Goal: Information Seeking & Learning: Learn about a topic

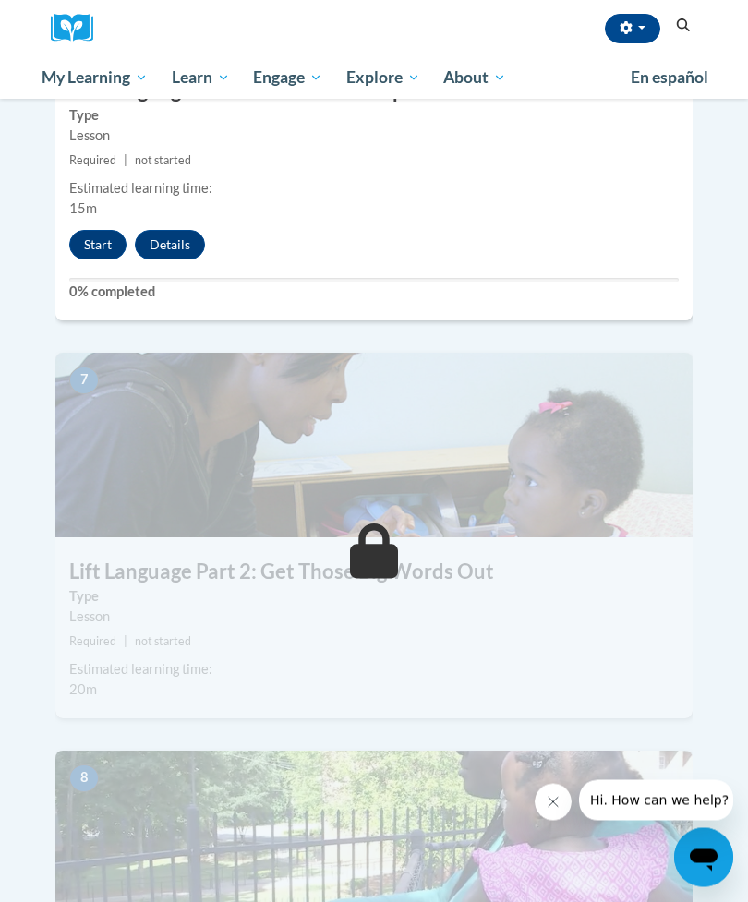
scroll to position [3011, 0]
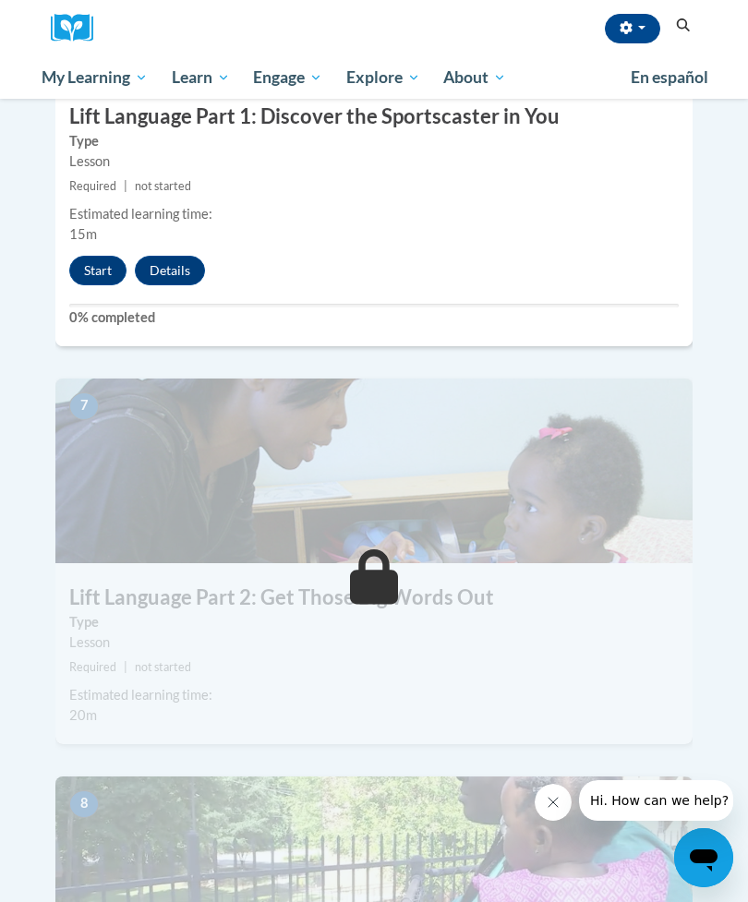
click at [111, 256] on button "Start" at bounding box center [97, 271] width 57 height 30
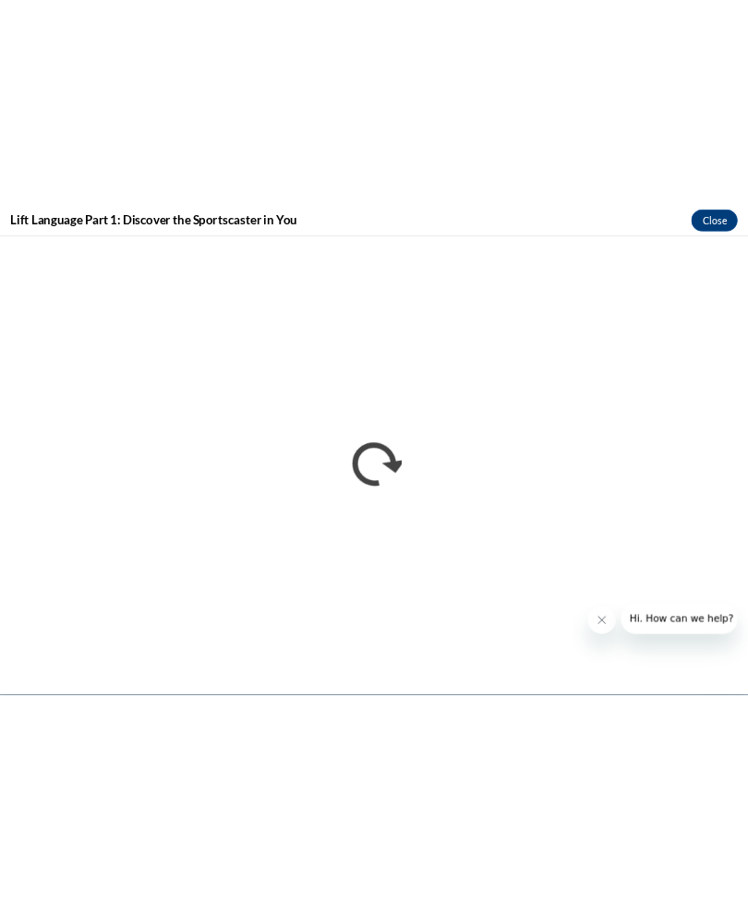
scroll to position [6718, 0]
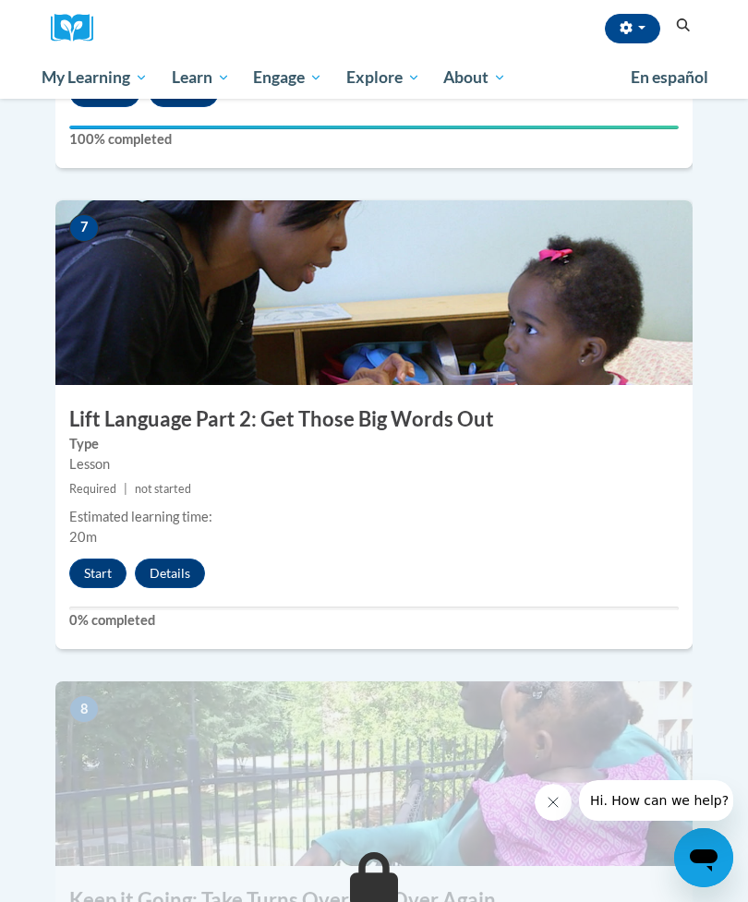
scroll to position [3171, 0]
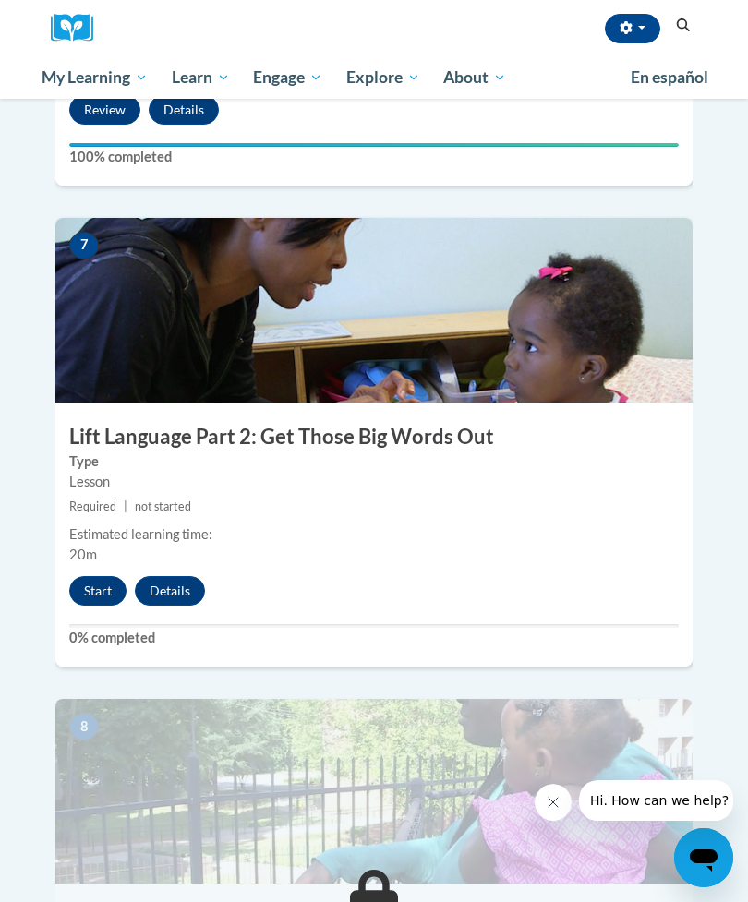
click at [95, 576] on button "Start" at bounding box center [97, 591] width 57 height 30
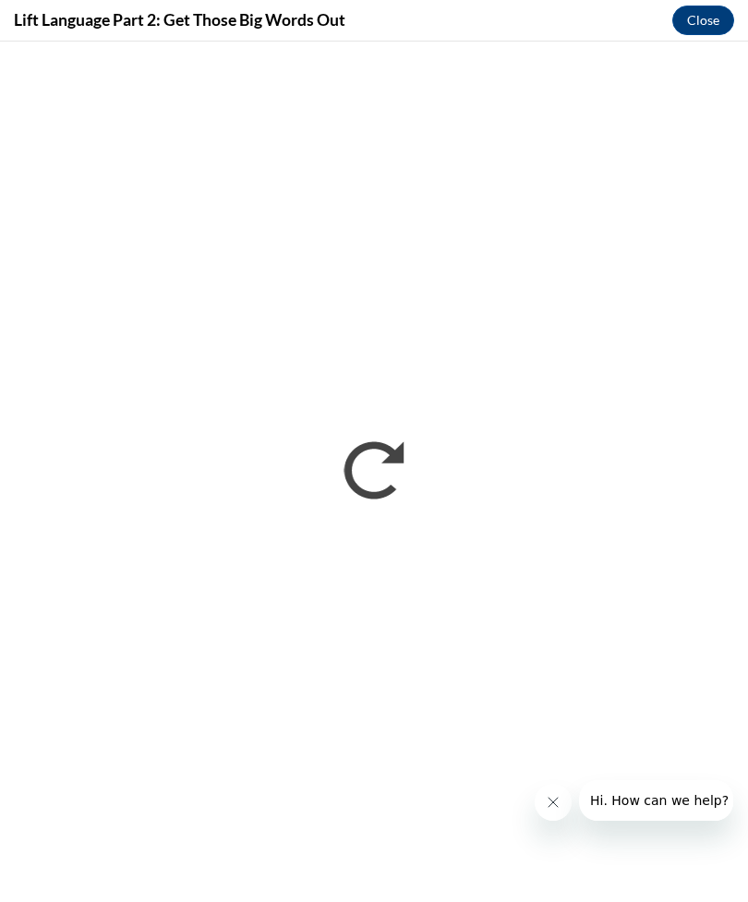
scroll to position [0, 0]
click at [678, 39] on div "Lift Language Part 2: Get Those Big Words Out Close" at bounding box center [374, 21] width 748 height 42
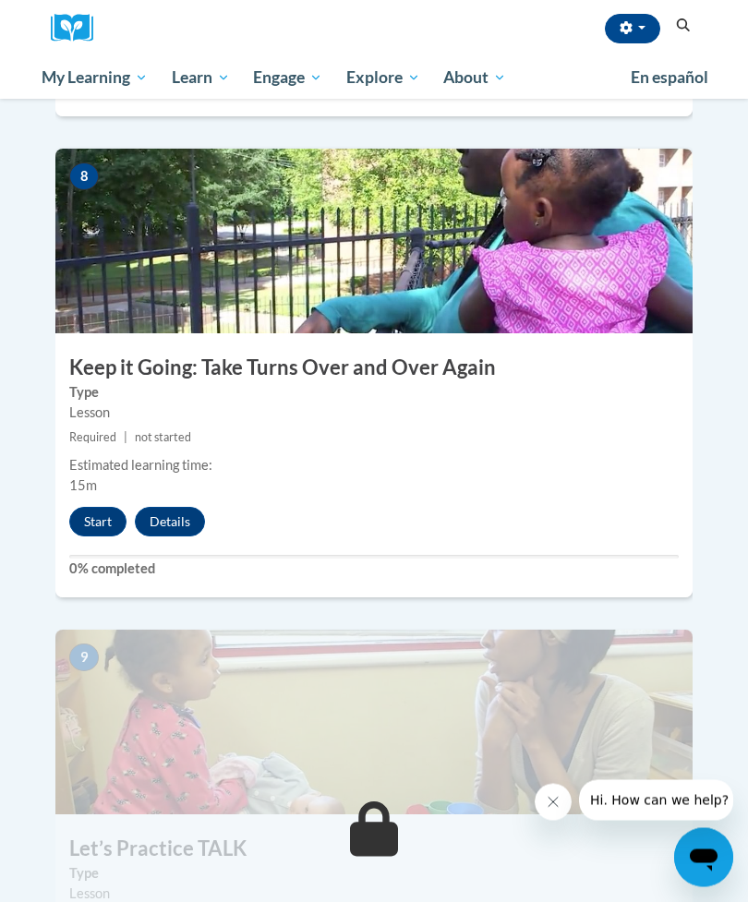
scroll to position [3684, 0]
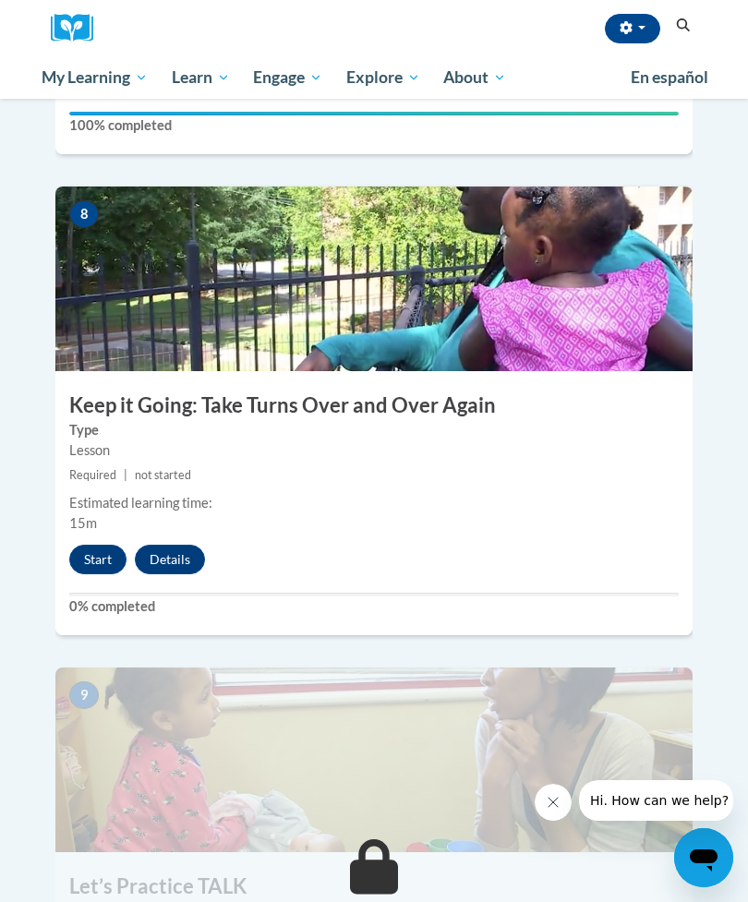
click at [94, 545] on button "Start" at bounding box center [97, 560] width 57 height 30
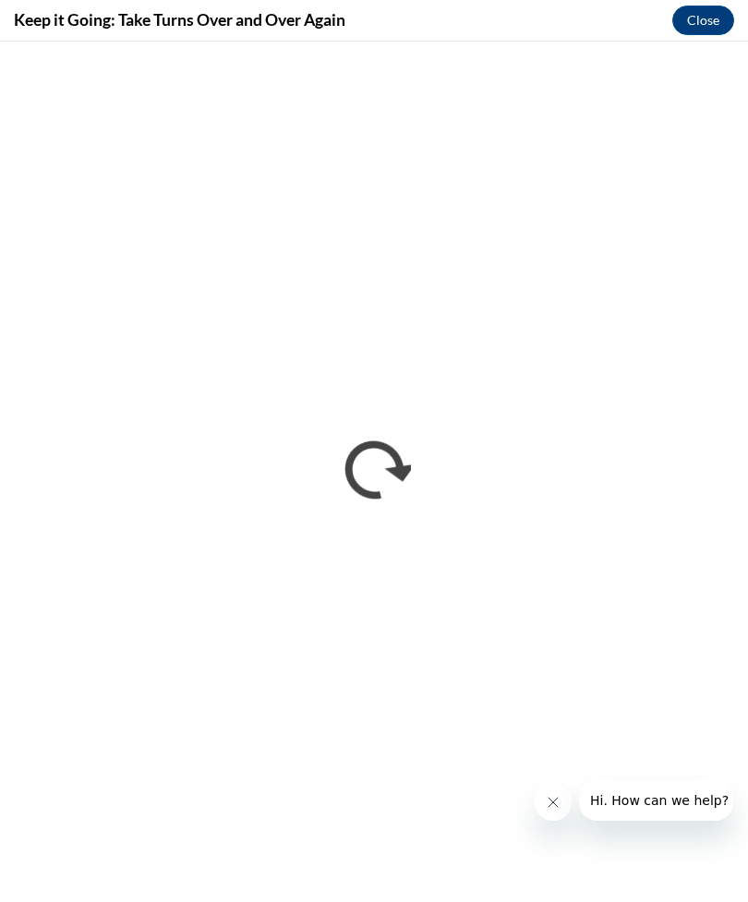
scroll to position [0, 0]
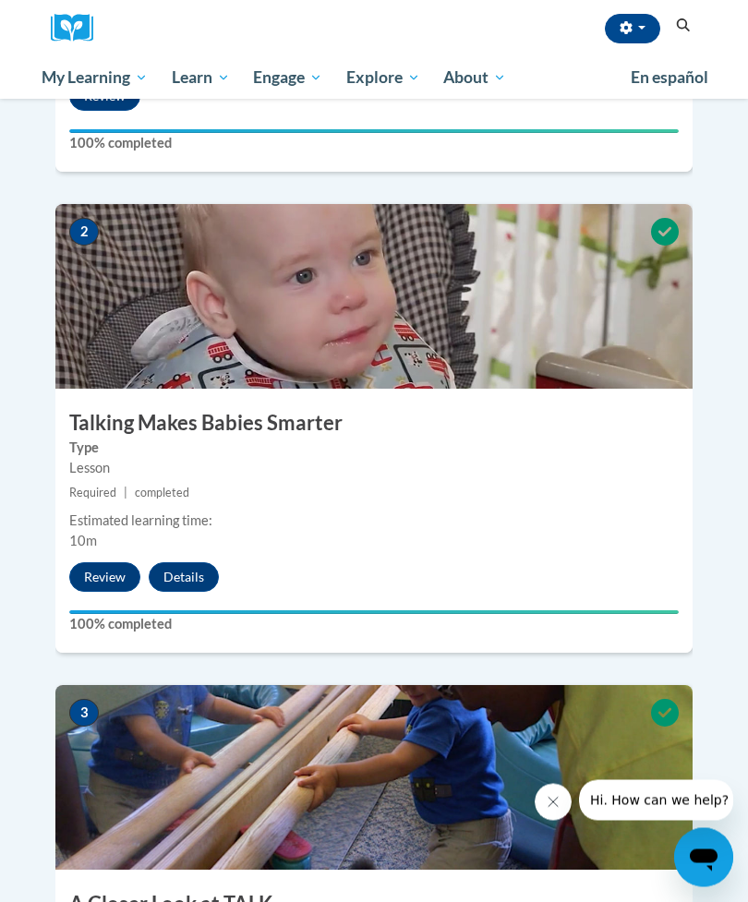
scroll to position [780, 0]
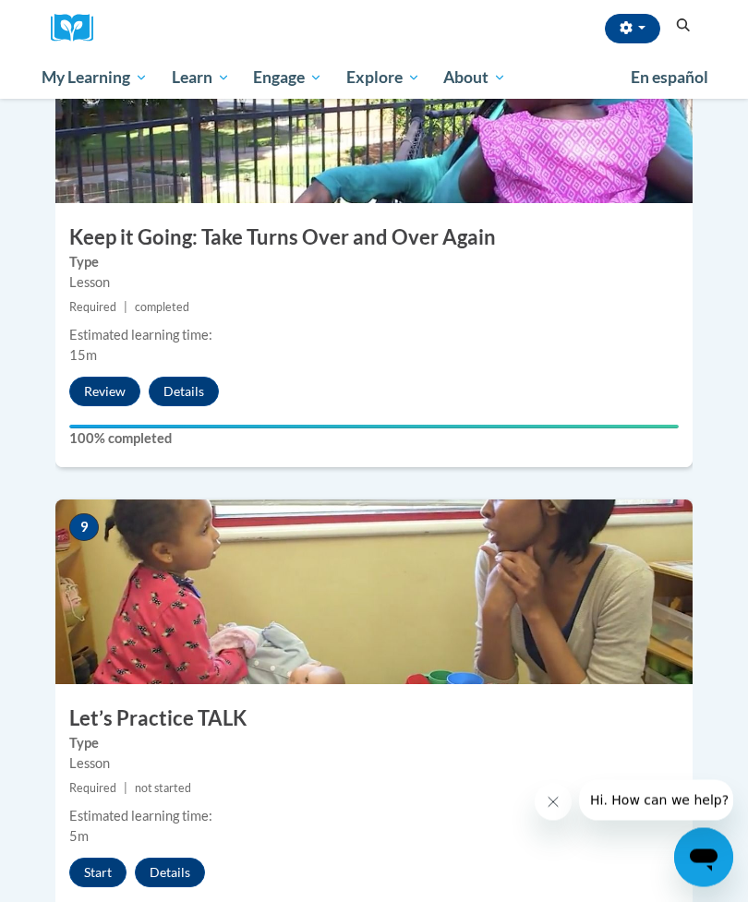
click at [105, 859] on button "Start" at bounding box center [97, 874] width 57 height 30
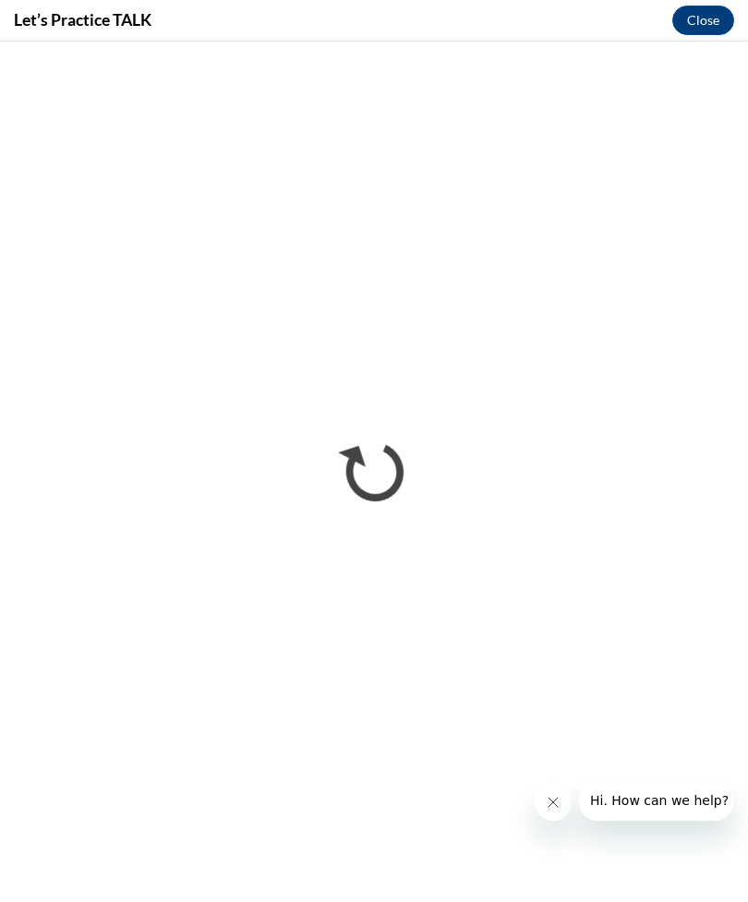
scroll to position [0, 0]
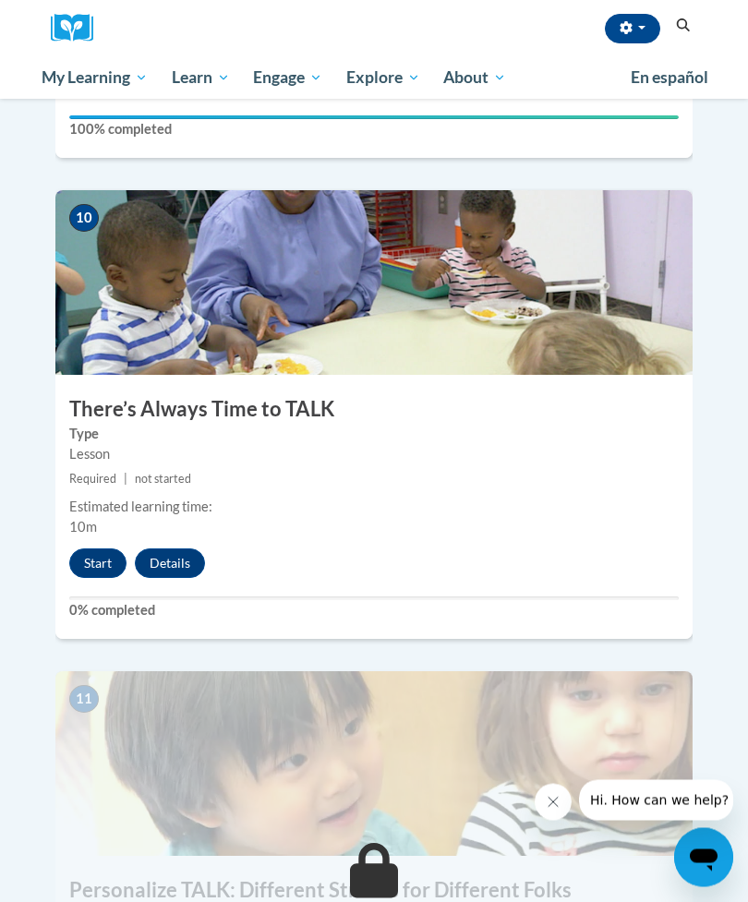
scroll to position [4535, 0]
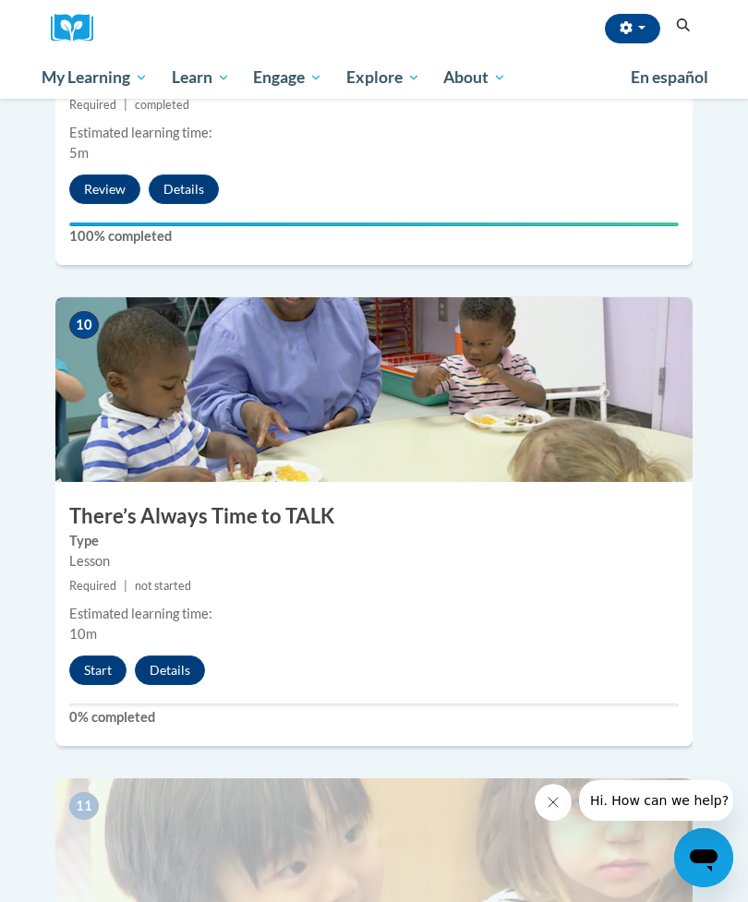
click at [101, 656] on button "Start" at bounding box center [97, 671] width 57 height 30
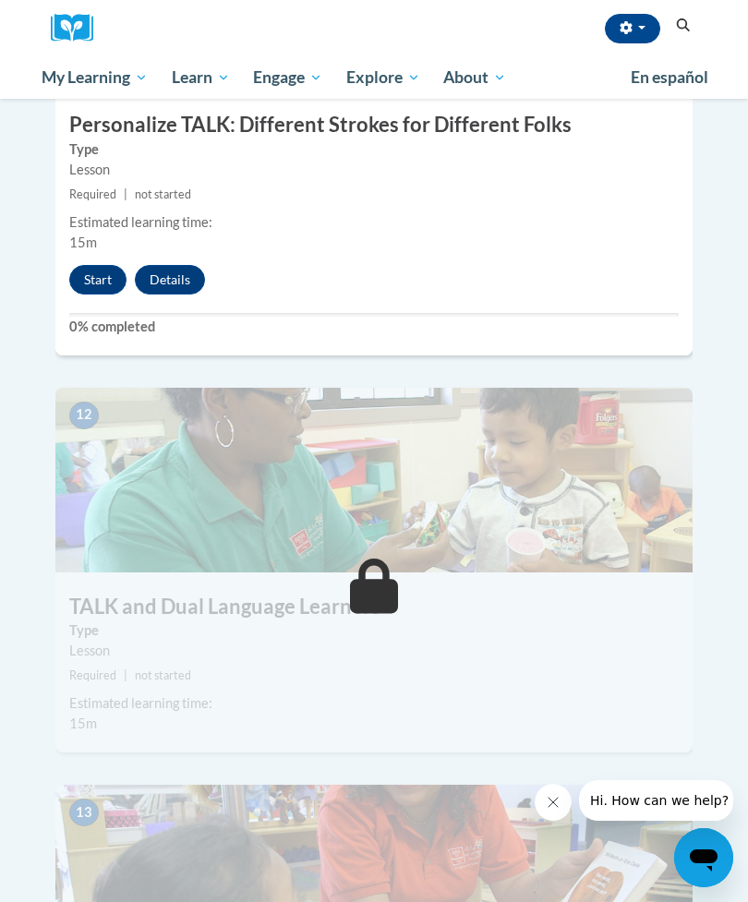
scroll to position [5209, 0]
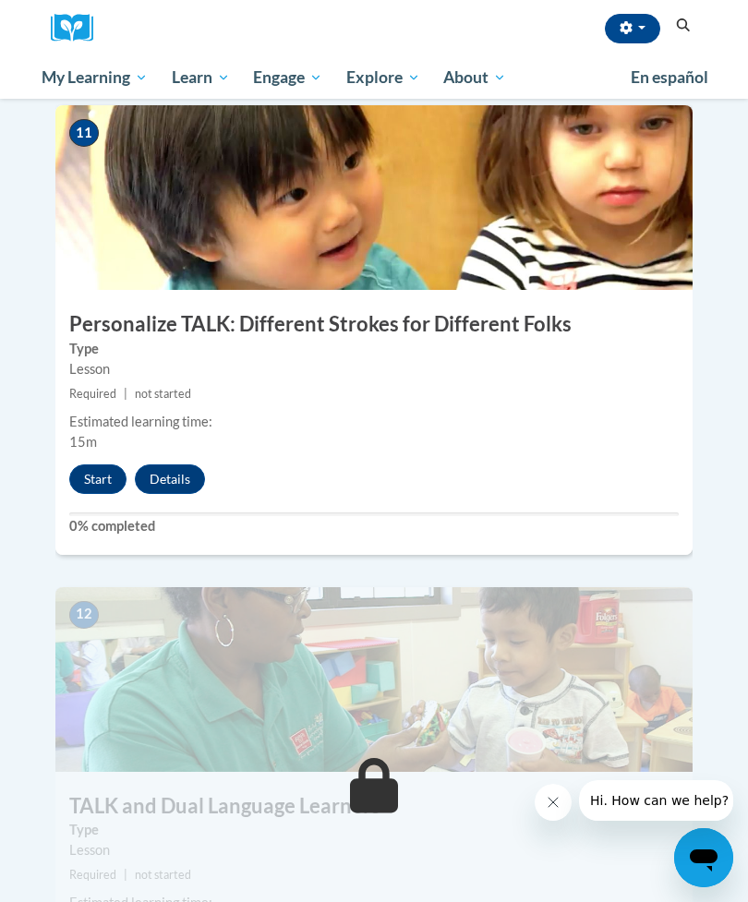
click at [100, 465] on button "Start" at bounding box center [97, 480] width 57 height 30
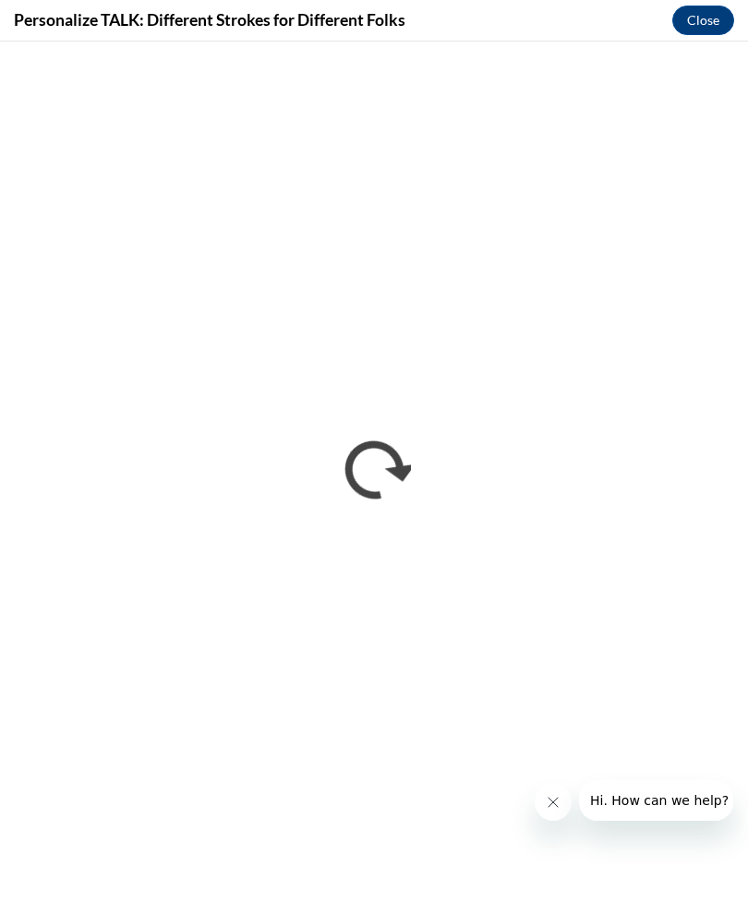
scroll to position [0, 0]
click at [542, 788] on button "Close message from company" at bounding box center [553, 802] width 37 height 37
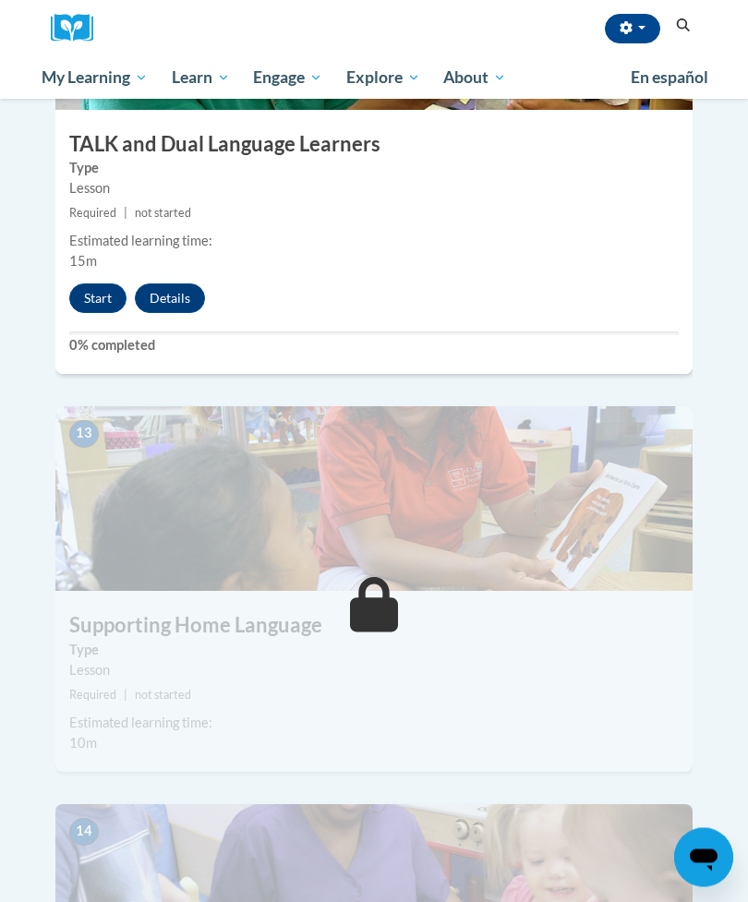
scroll to position [5871, 0]
click at [97, 284] on button "Start" at bounding box center [97, 299] width 57 height 30
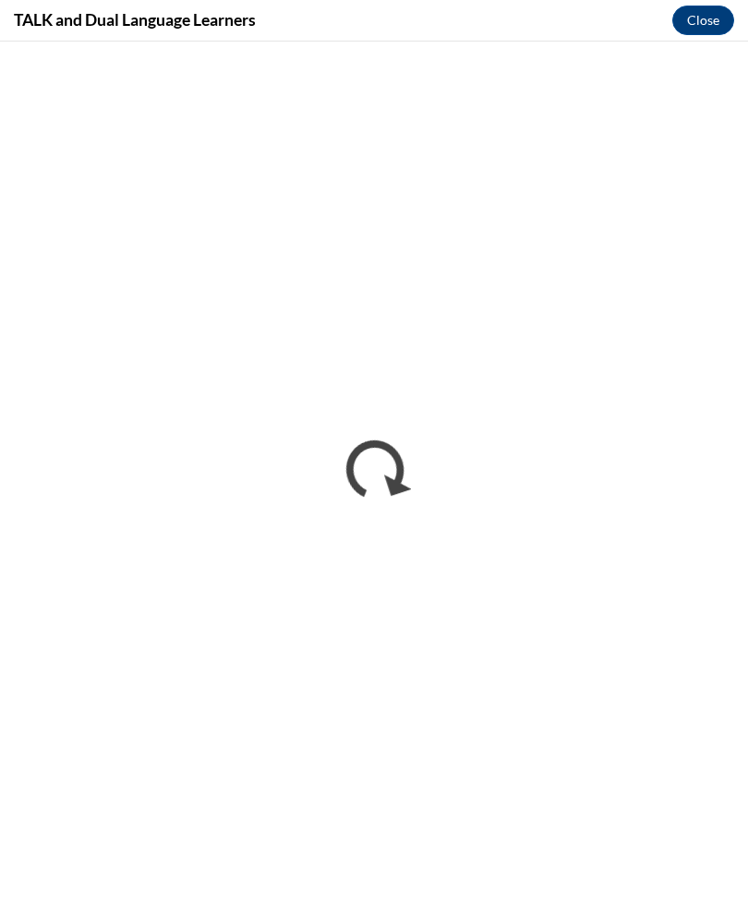
scroll to position [5932, 0]
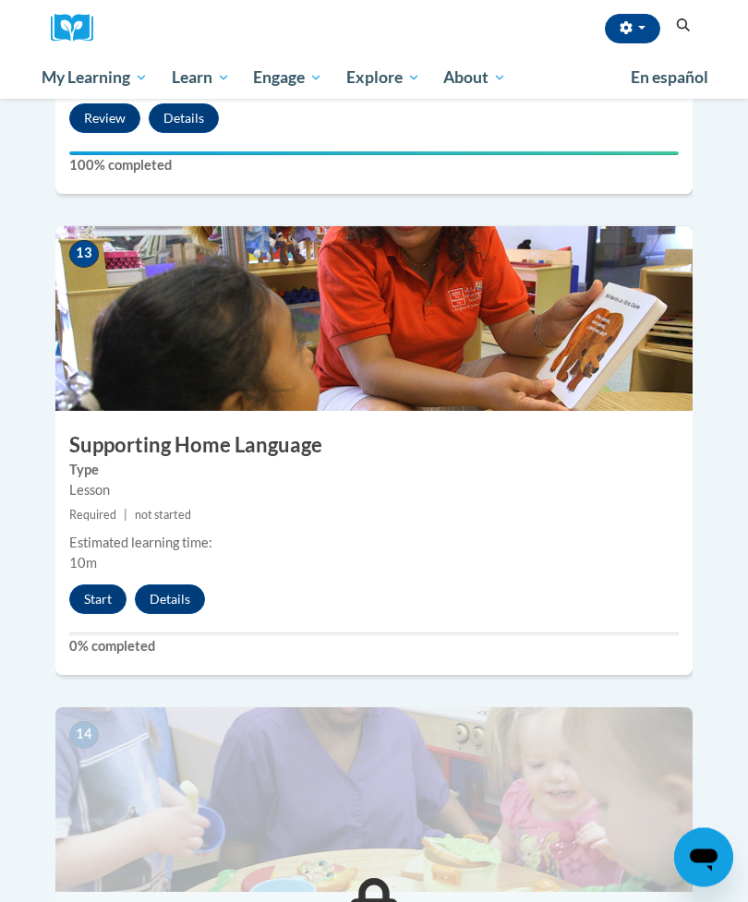
click at [116, 585] on button "Start" at bounding box center [97, 600] width 57 height 30
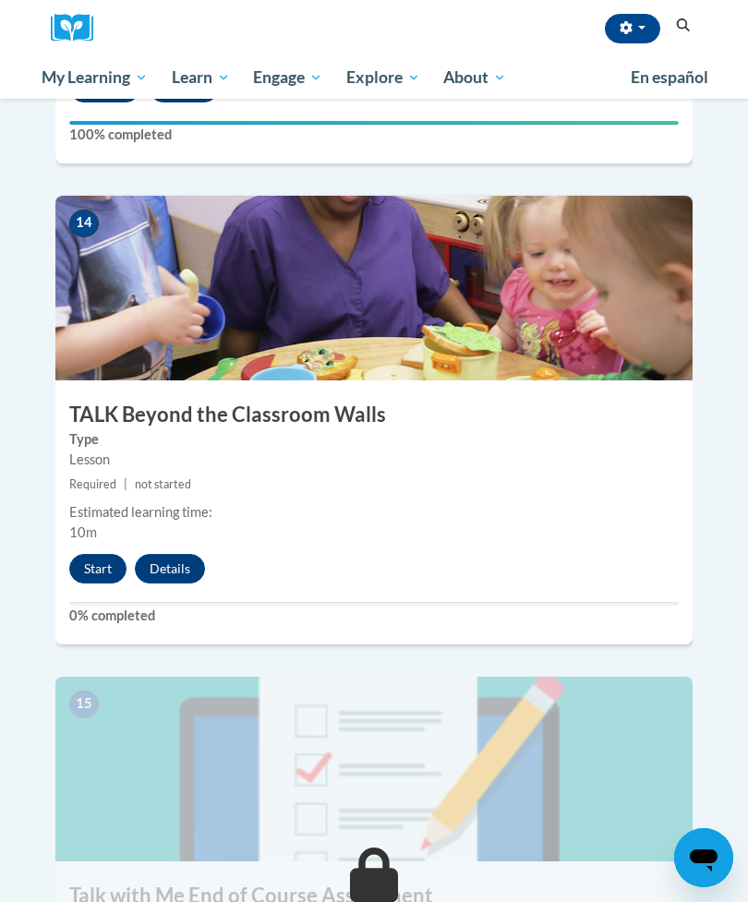
scroll to position [6481, 0]
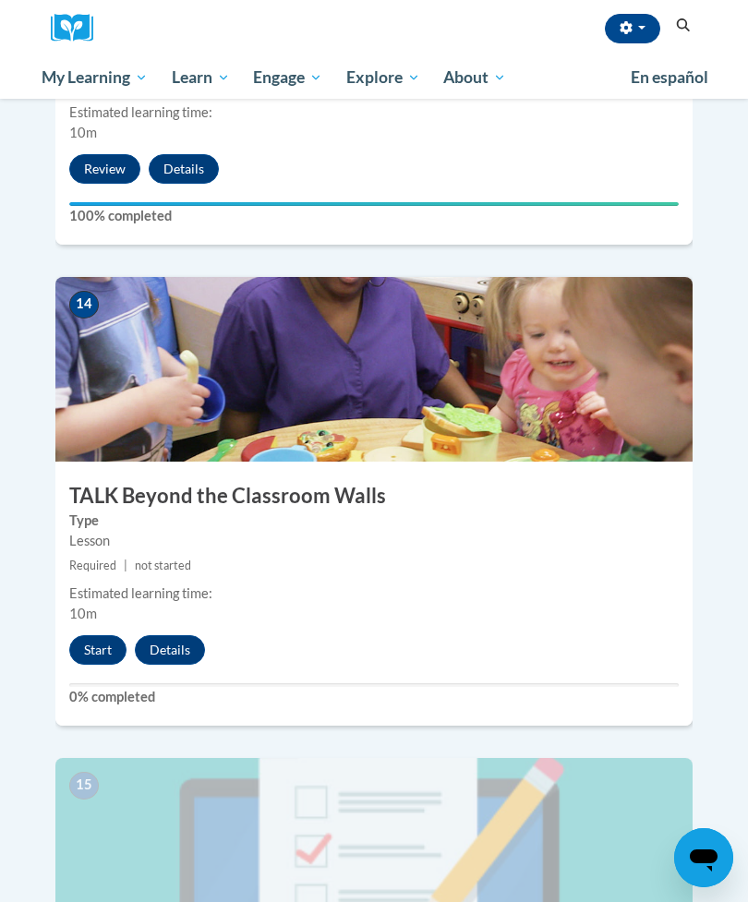
click at [108, 635] on button "Start" at bounding box center [97, 650] width 57 height 30
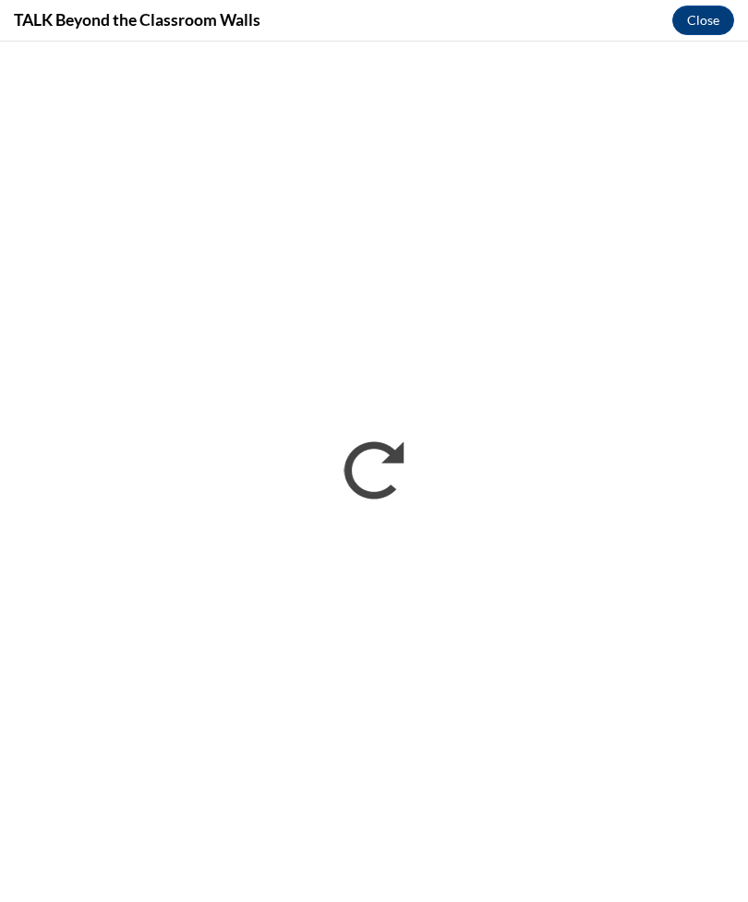
scroll to position [0, 0]
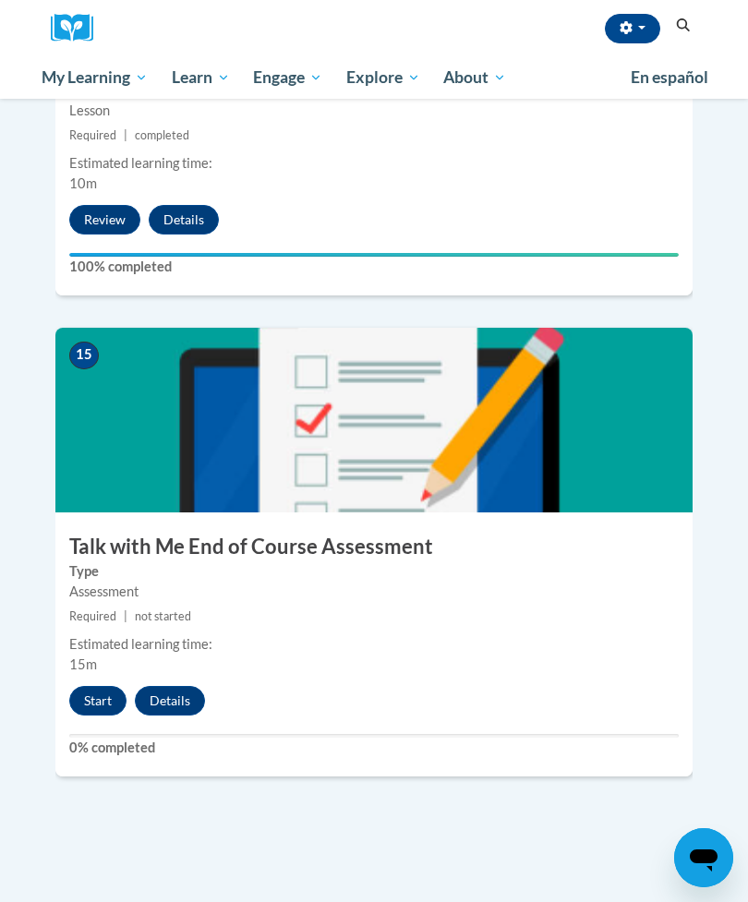
scroll to position [6869, 0]
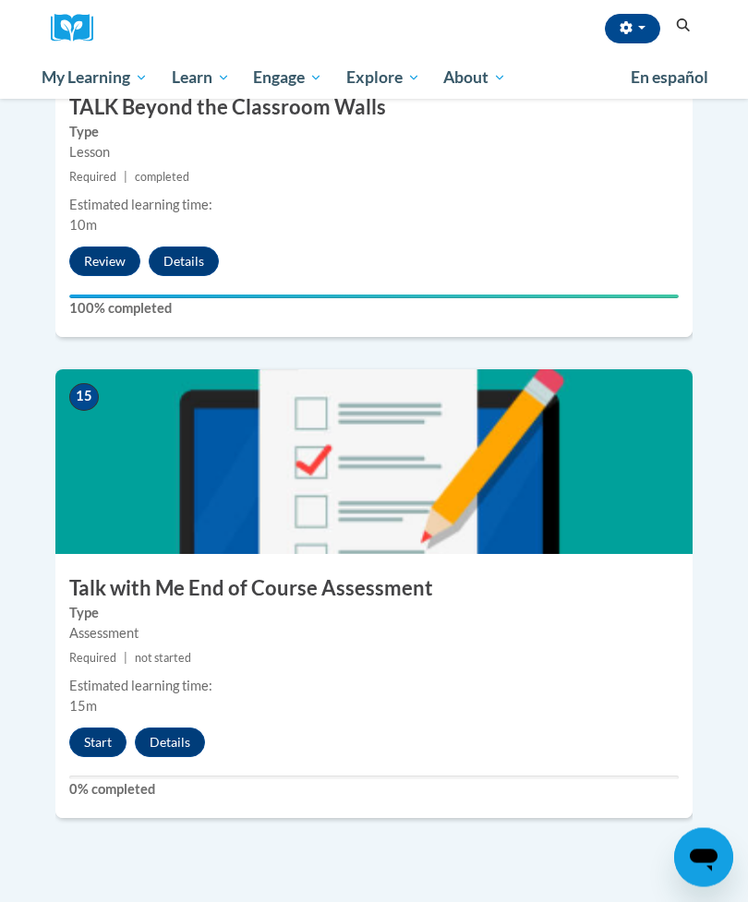
click at [91, 729] on button "Start" at bounding box center [97, 744] width 57 height 30
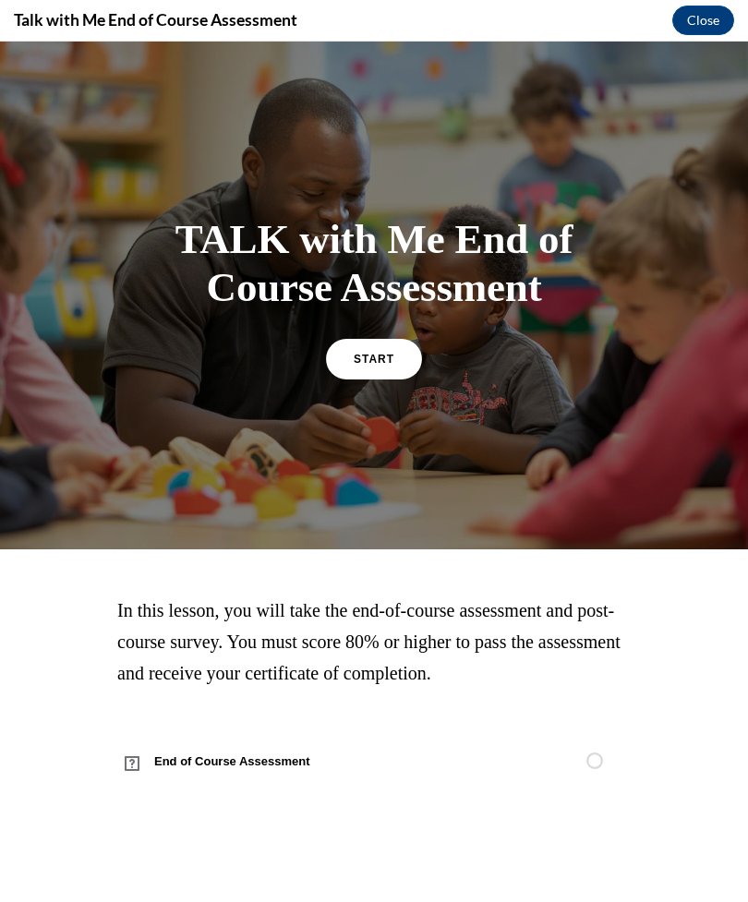
scroll to position [0, 0]
click at [363, 370] on link "START" at bounding box center [374, 359] width 96 height 41
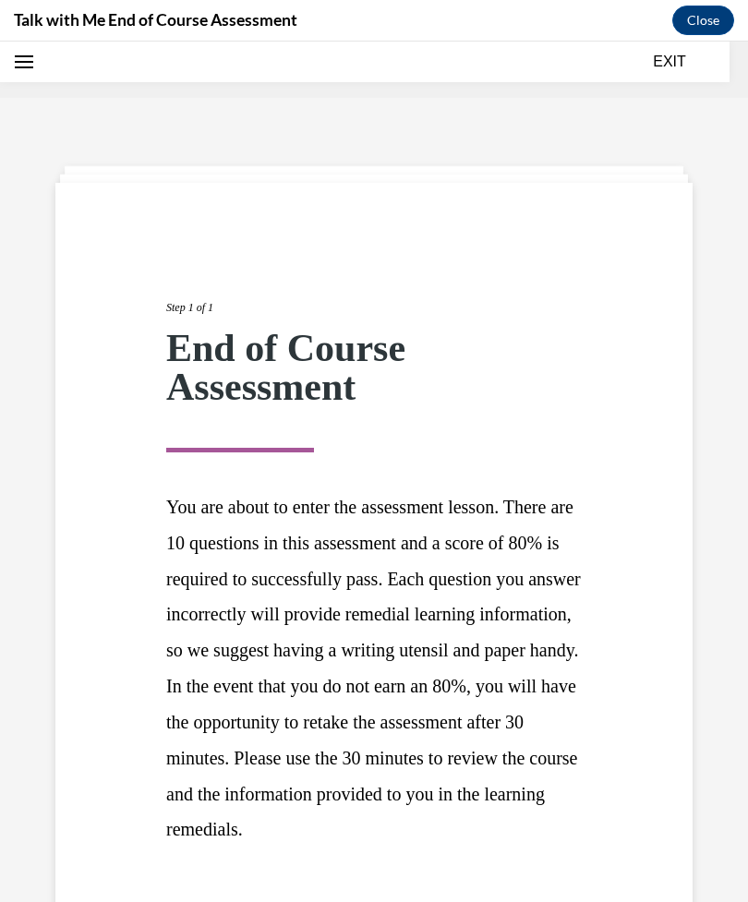
scroll to position [57, 0]
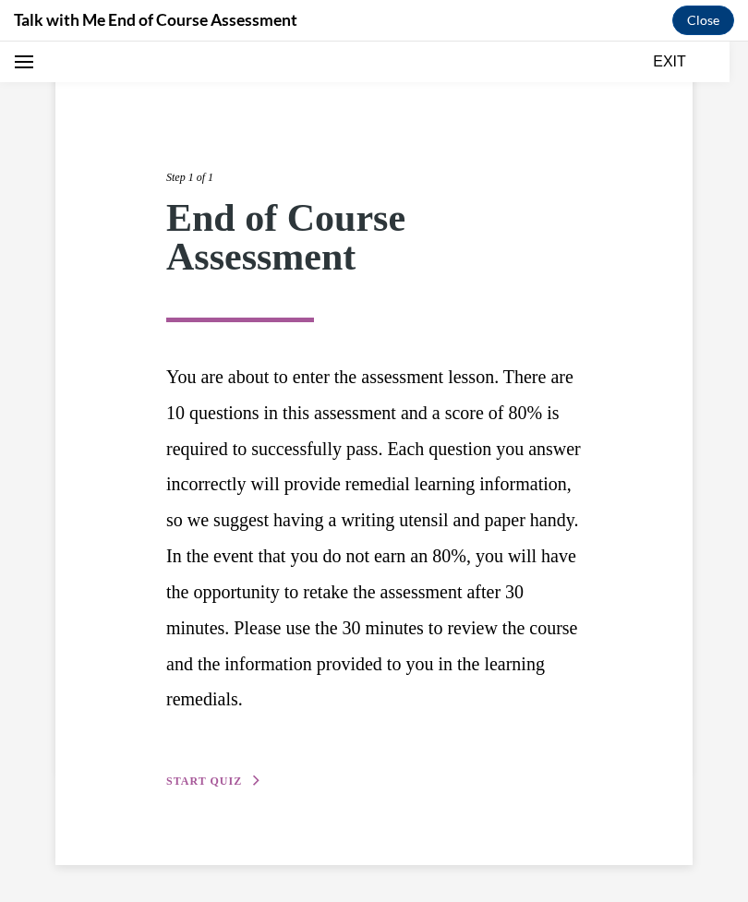
click at [220, 782] on span "START QUIZ" at bounding box center [204, 781] width 76 height 13
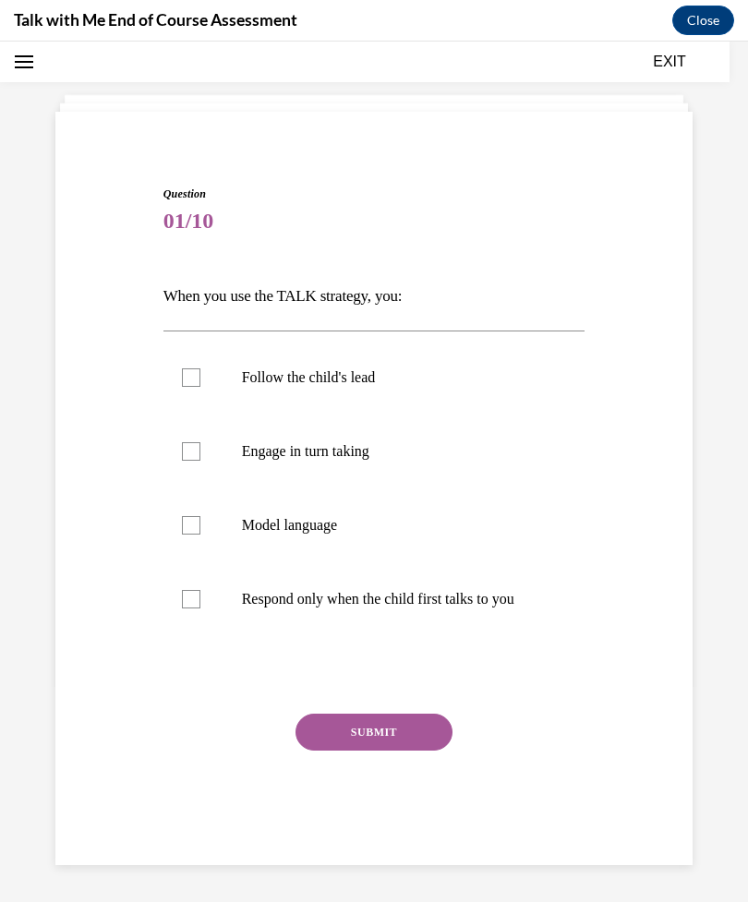
scroll to position [58, 0]
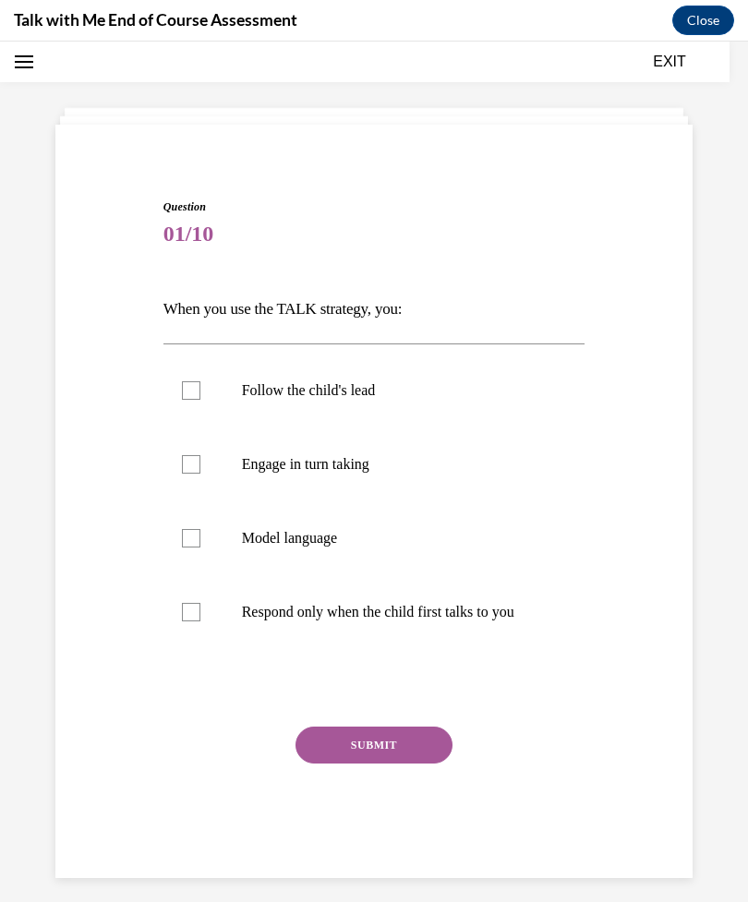
click at [346, 454] on label "Engage in turn taking" at bounding box center [374, 465] width 422 height 74
click at [200, 455] on input "Engage in turn taking" at bounding box center [191, 464] width 18 height 18
checkbox input "true"
click at [215, 543] on label "Model language" at bounding box center [374, 538] width 422 height 74
click at [200, 543] on input "Model language" at bounding box center [191, 538] width 18 height 18
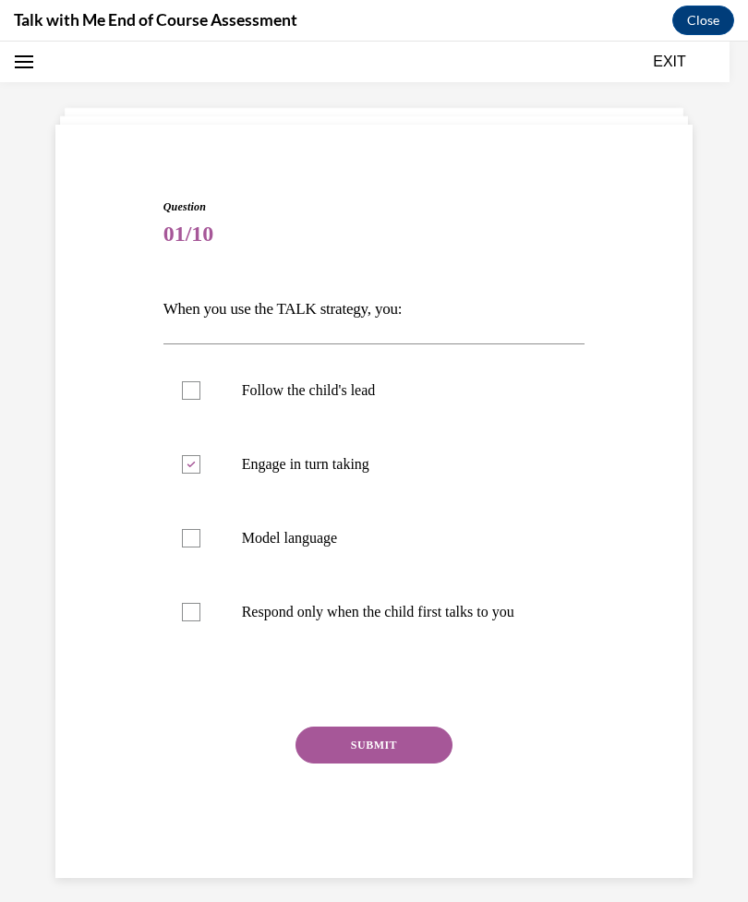
checkbox input "true"
click at [416, 737] on button "SUBMIT" at bounding box center [374, 745] width 157 height 37
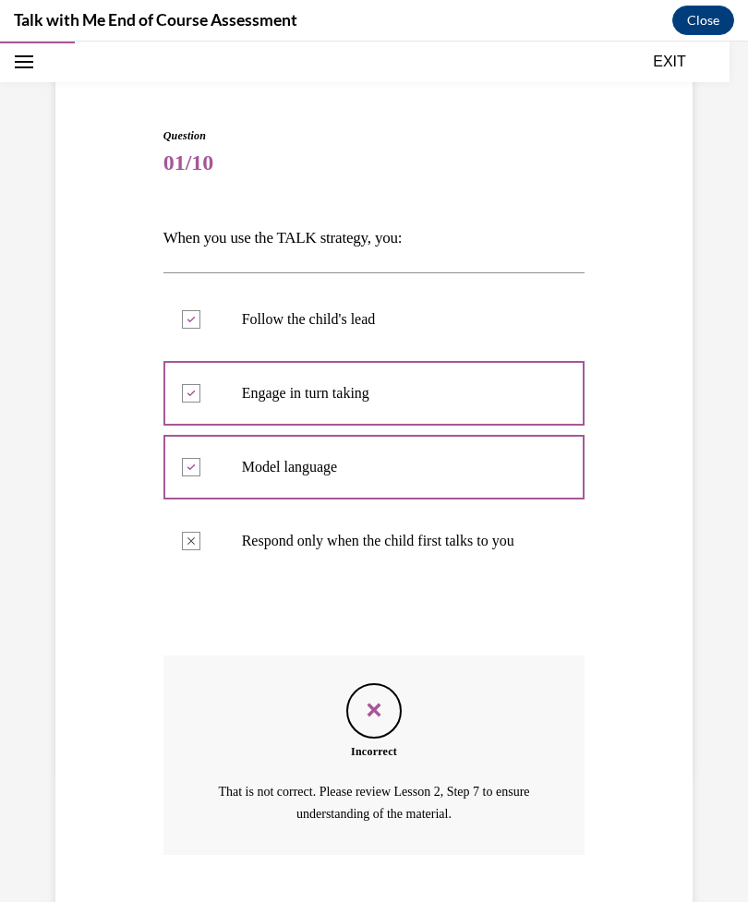
scroll to position [219, 0]
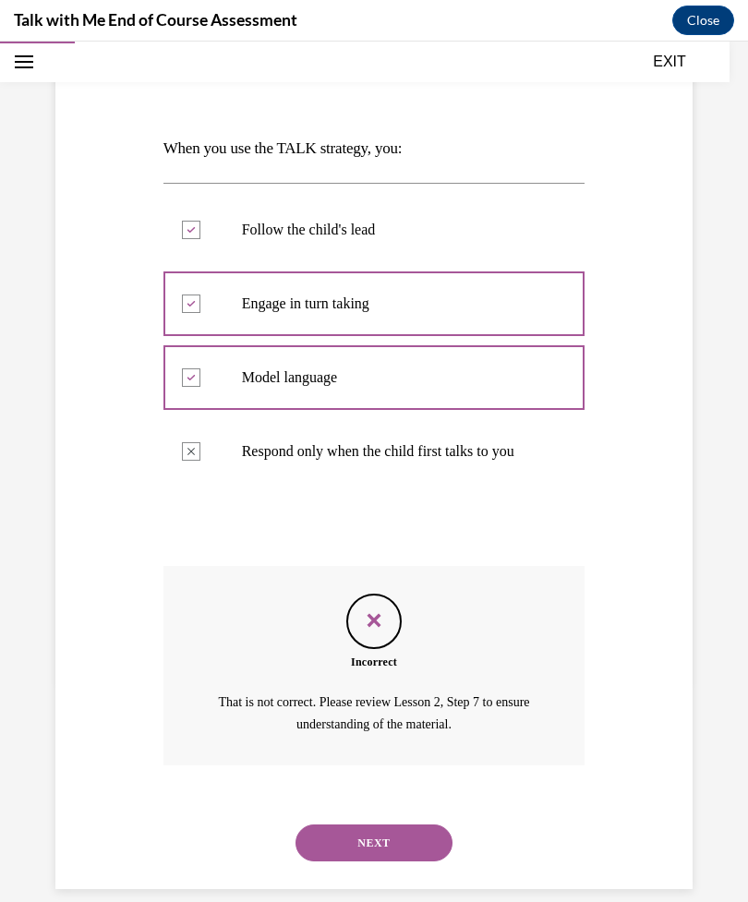
click at [200, 391] on div at bounding box center [374, 377] width 422 height 83
click at [251, 301] on p "Engage in turn taking" at bounding box center [390, 304] width 297 height 18
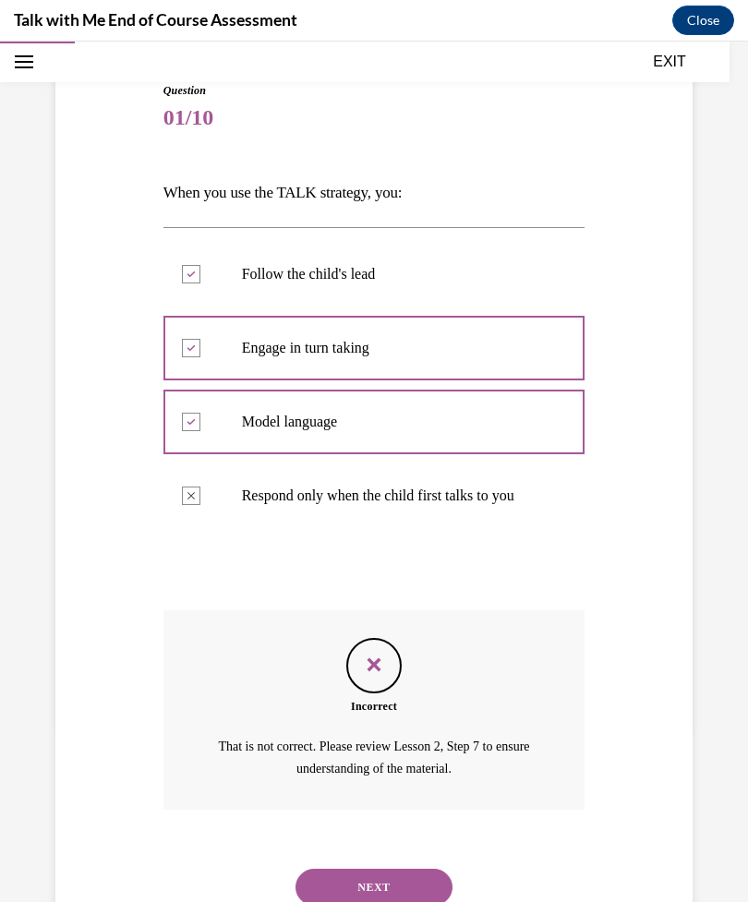
click at [388, 869] on button "NEXT" at bounding box center [374, 887] width 157 height 37
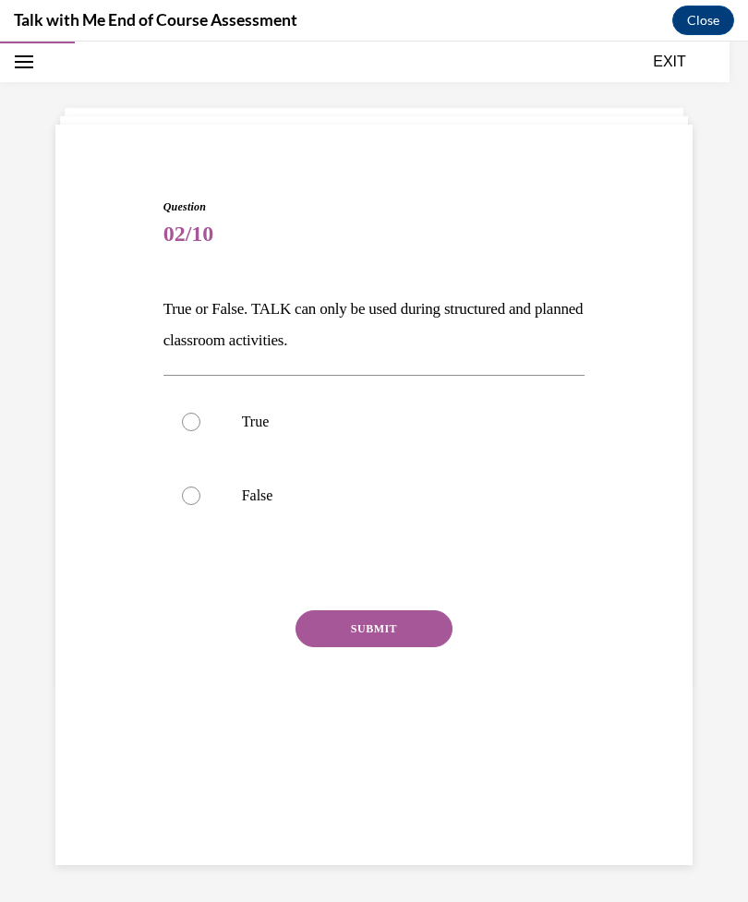
scroll to position [58, 0]
click at [260, 506] on label "False" at bounding box center [374, 496] width 422 height 74
click at [200, 505] on input "False" at bounding box center [191, 496] width 18 height 18
radio input "true"
click at [406, 626] on button "SUBMIT" at bounding box center [374, 628] width 157 height 37
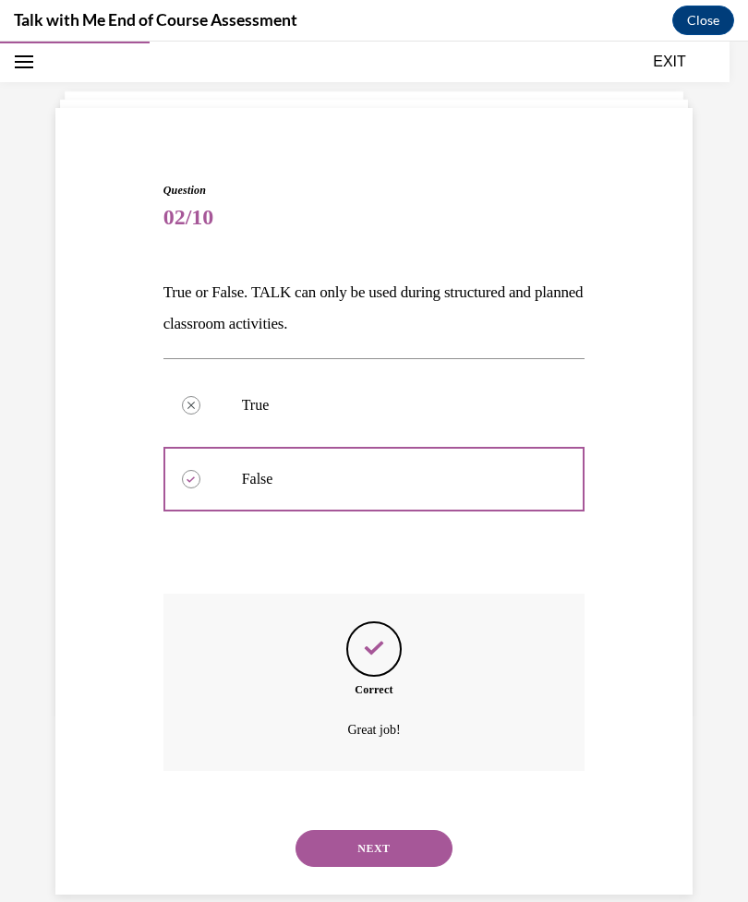
scroll to position [81, 0]
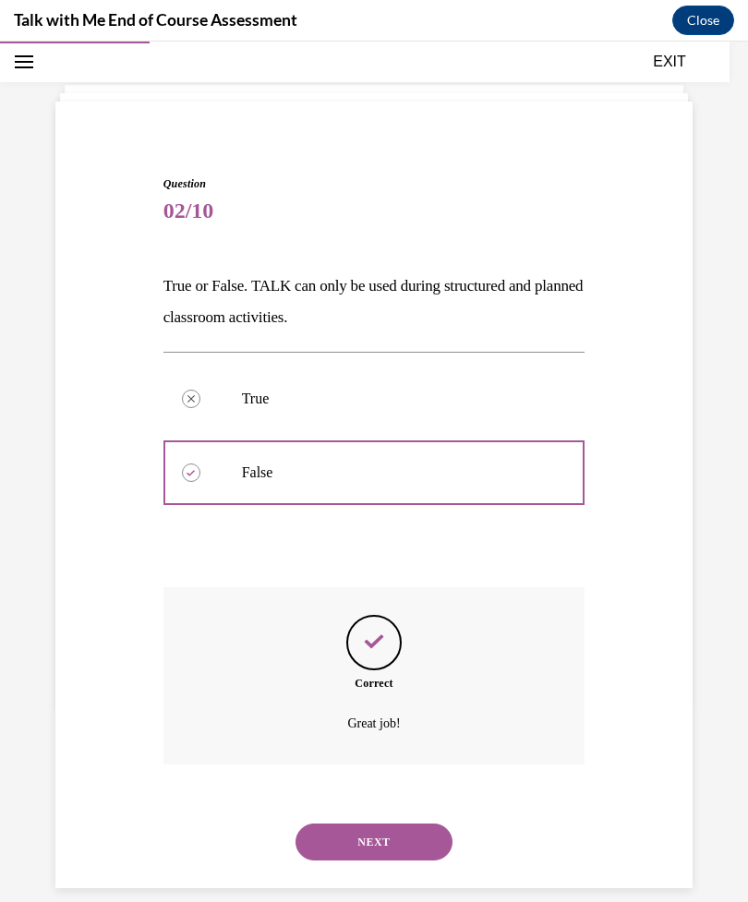
click at [385, 824] on button "NEXT" at bounding box center [374, 842] width 157 height 37
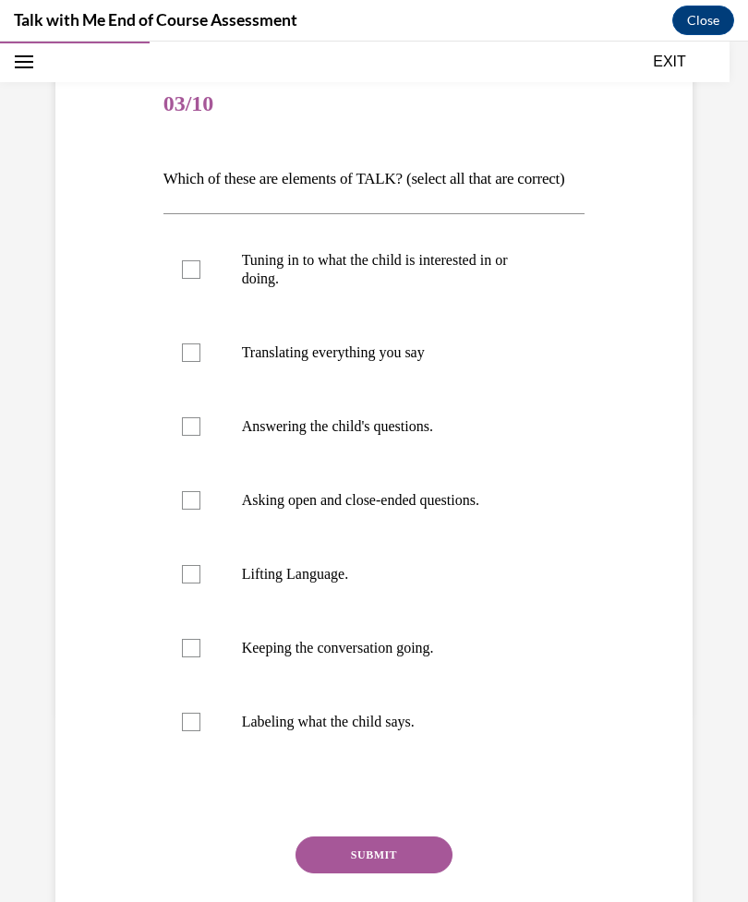
scroll to position [187, 0]
click at [439, 658] on p "Keeping the conversation going." at bounding box center [390, 649] width 297 height 18
click at [200, 658] on input "Keeping the conversation going." at bounding box center [191, 649] width 18 height 18
checkbox input "true"
click at [384, 585] on p "Lifting Language." at bounding box center [390, 575] width 297 height 18
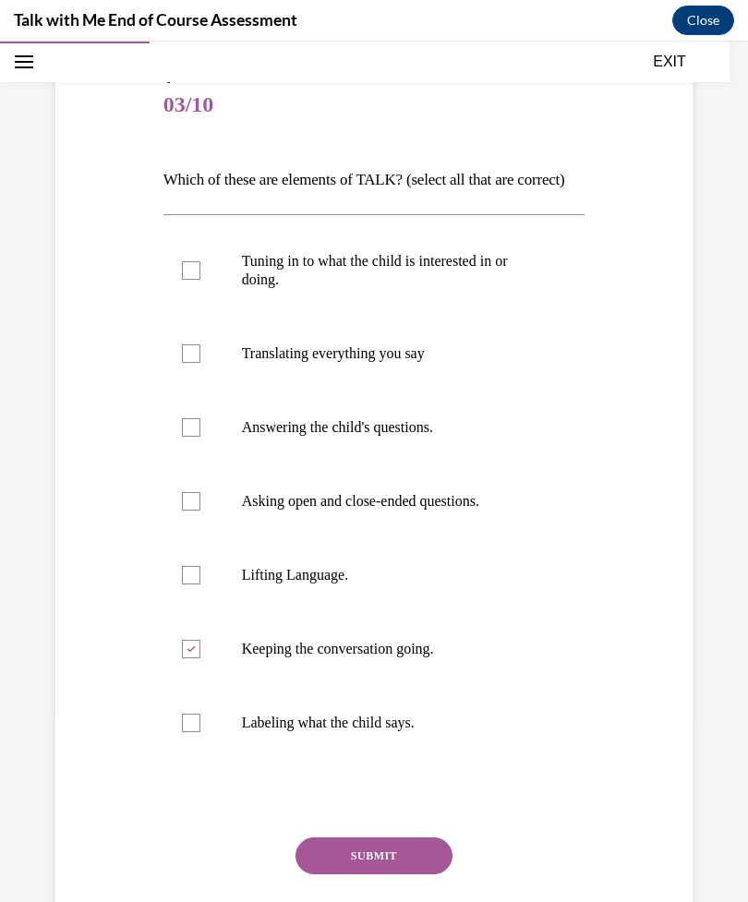
click at [200, 585] on input "Lifting Language." at bounding box center [191, 575] width 18 height 18
checkbox input "true"
click at [419, 511] on p "Asking open and close-ended questions." at bounding box center [390, 501] width 297 height 18
click at [200, 511] on input "Asking open and close-ended questions." at bounding box center [191, 501] width 18 height 18
checkbox input "true"
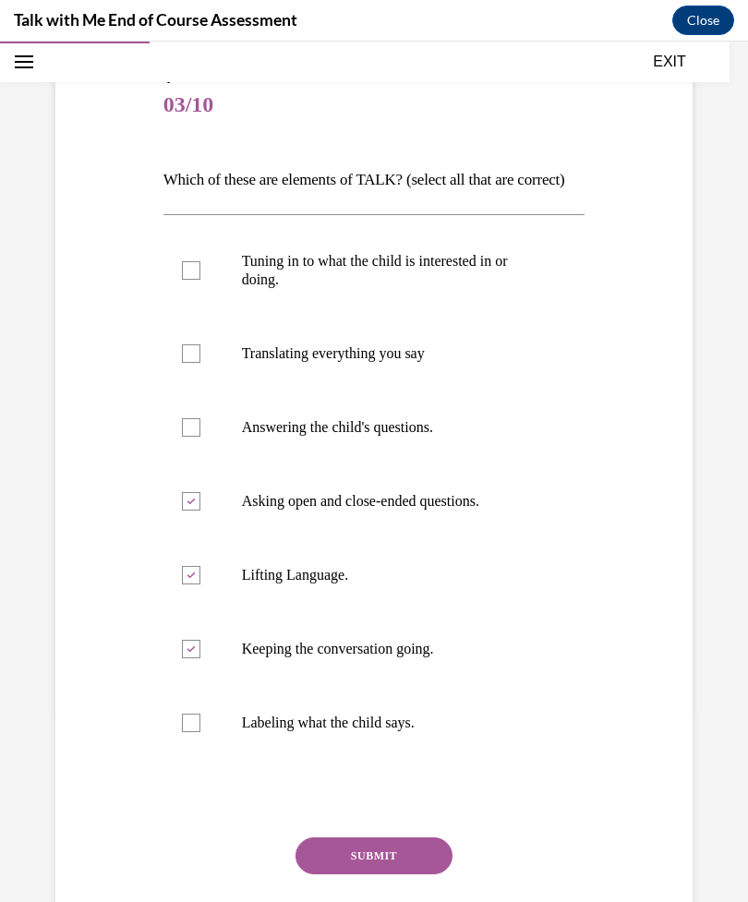
click at [436, 284] on p "Tuning in to what the child is interested in or doing." at bounding box center [390, 270] width 297 height 37
click at [200, 280] on input "Tuning in to what the child is interested in or doing." at bounding box center [191, 270] width 18 height 18
checkbox input "true"
click at [385, 875] on button "SUBMIT" at bounding box center [374, 856] width 157 height 37
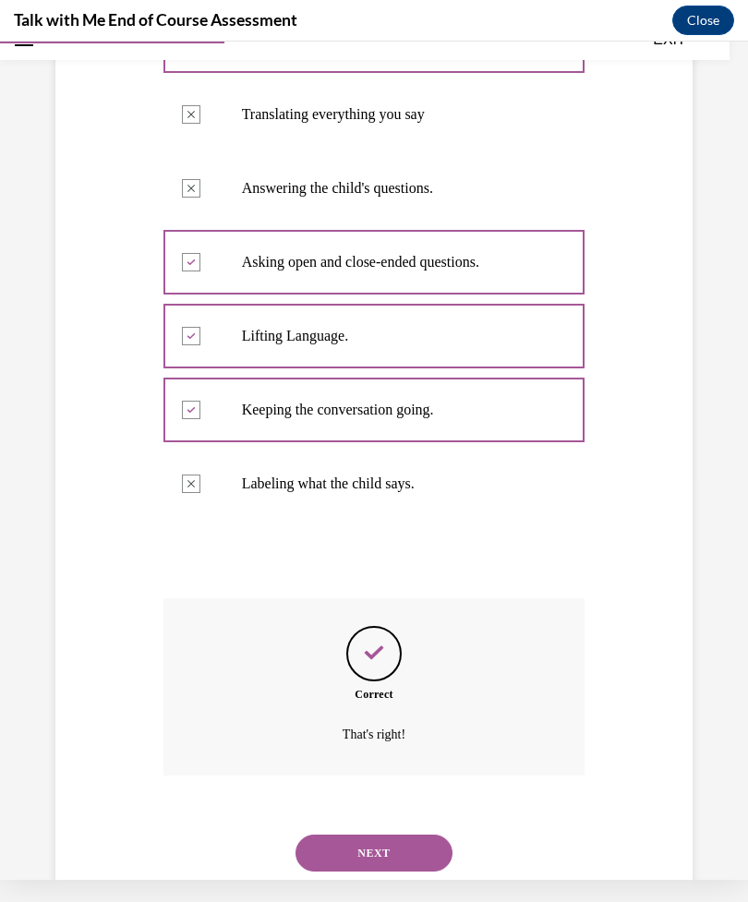
scroll to position [469, 0]
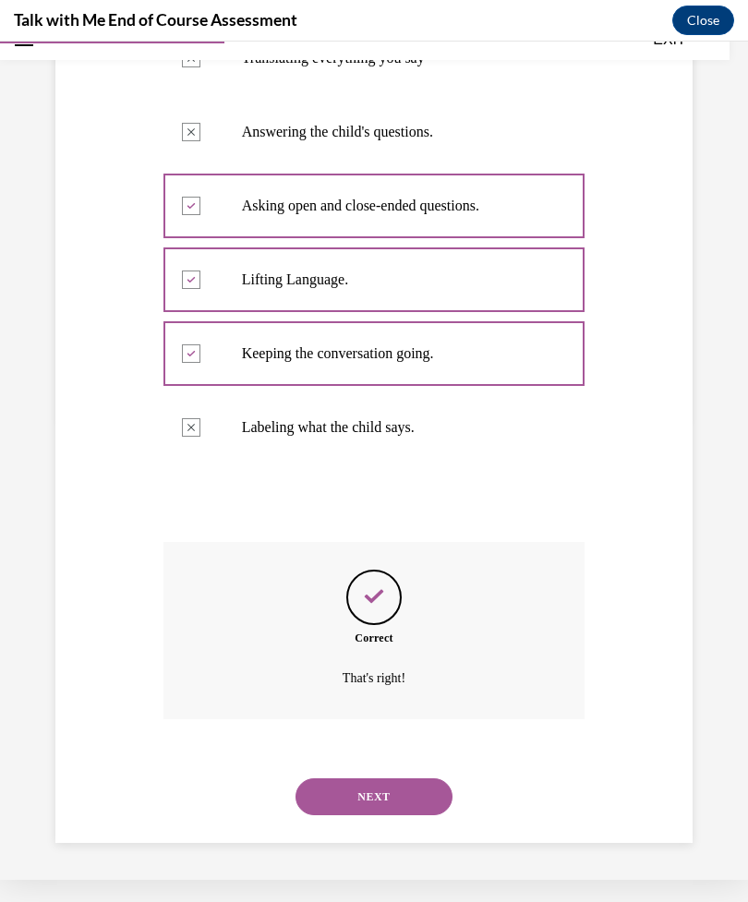
click at [400, 801] on button "NEXT" at bounding box center [374, 797] width 157 height 37
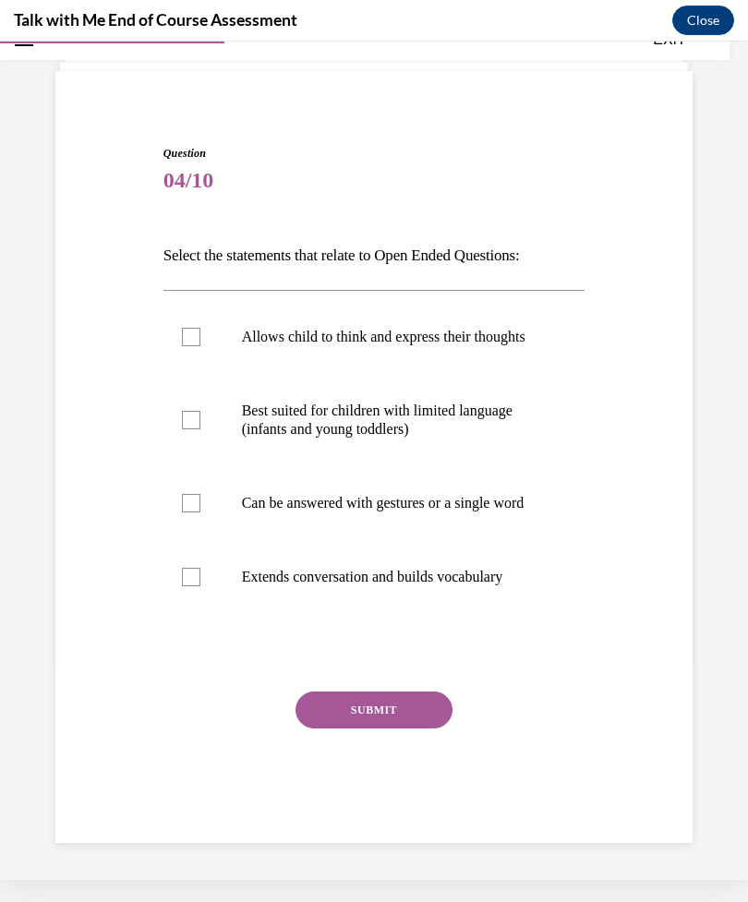
scroll to position [104, 0]
click at [287, 328] on p "Allows child to think and express their thoughts" at bounding box center [390, 337] width 297 height 18
click at [200, 328] on input "Allows child to think and express their thoughts" at bounding box center [191, 337] width 18 height 18
checkbox input "true"
click at [452, 588] on label "Extends conversation and builds vocabulary" at bounding box center [374, 577] width 422 height 74
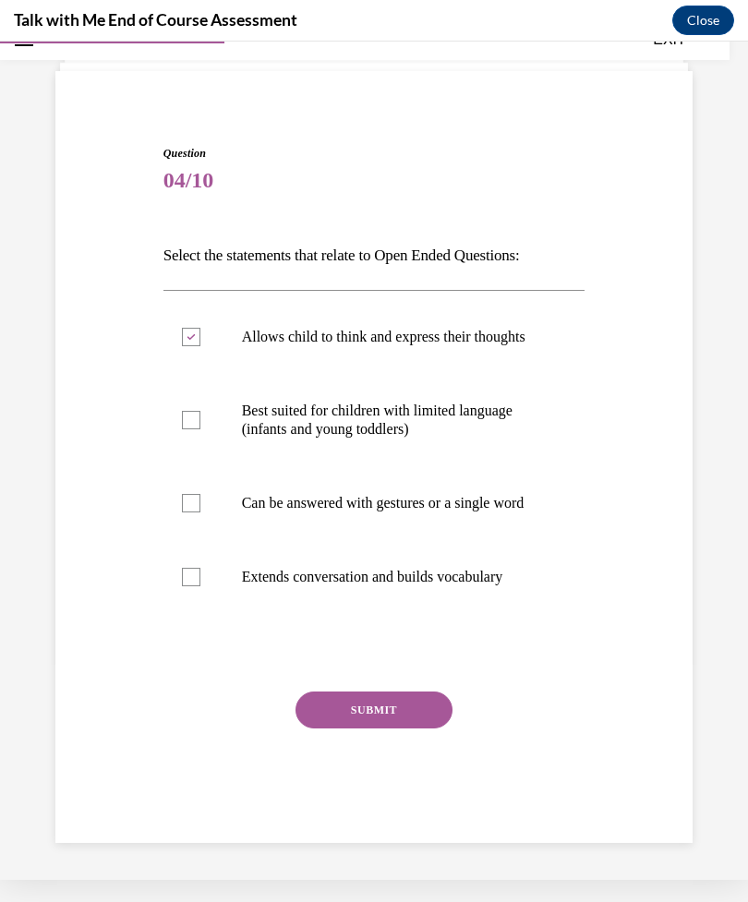
click at [200, 586] on input "Extends conversation and builds vocabulary" at bounding box center [191, 577] width 18 height 18
checkbox input "true"
click at [398, 729] on button "SUBMIT" at bounding box center [374, 710] width 157 height 37
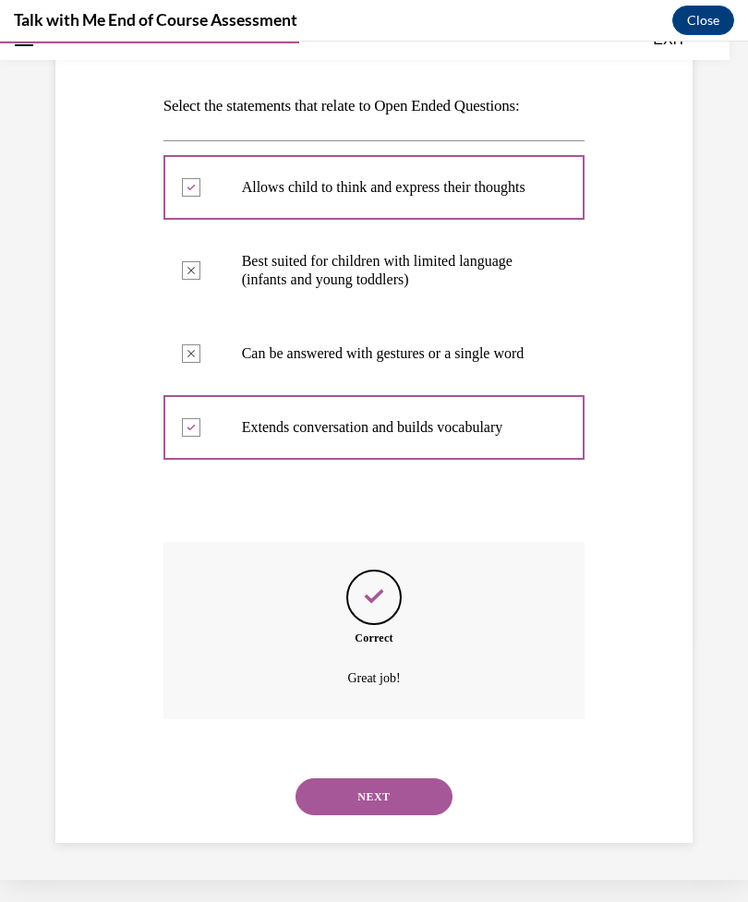
click at [370, 812] on button "NEXT" at bounding box center [374, 797] width 157 height 37
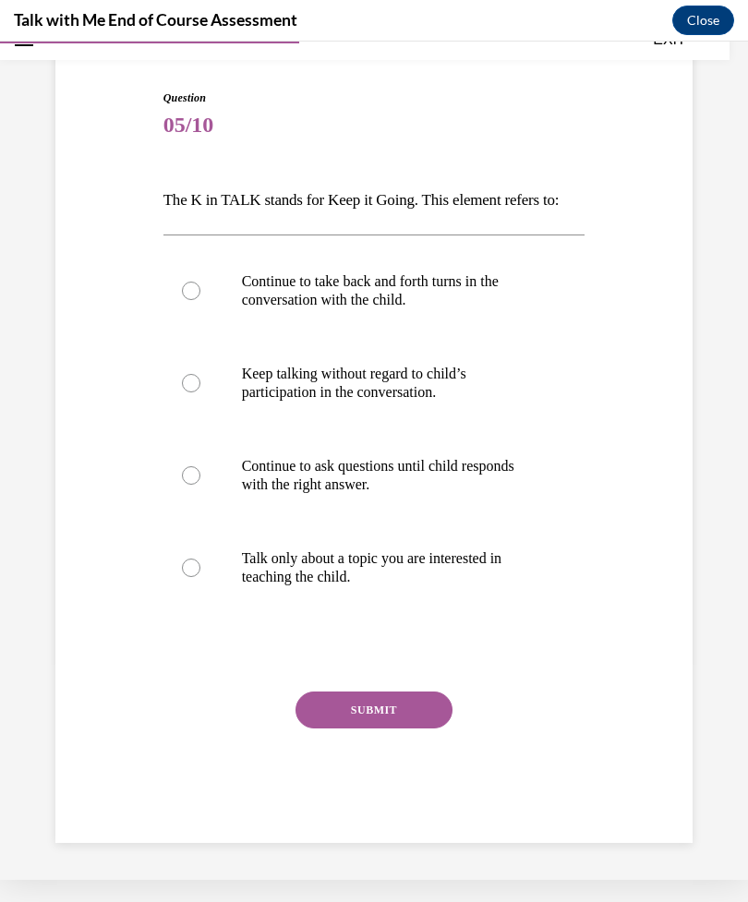
scroll to position [123, 0]
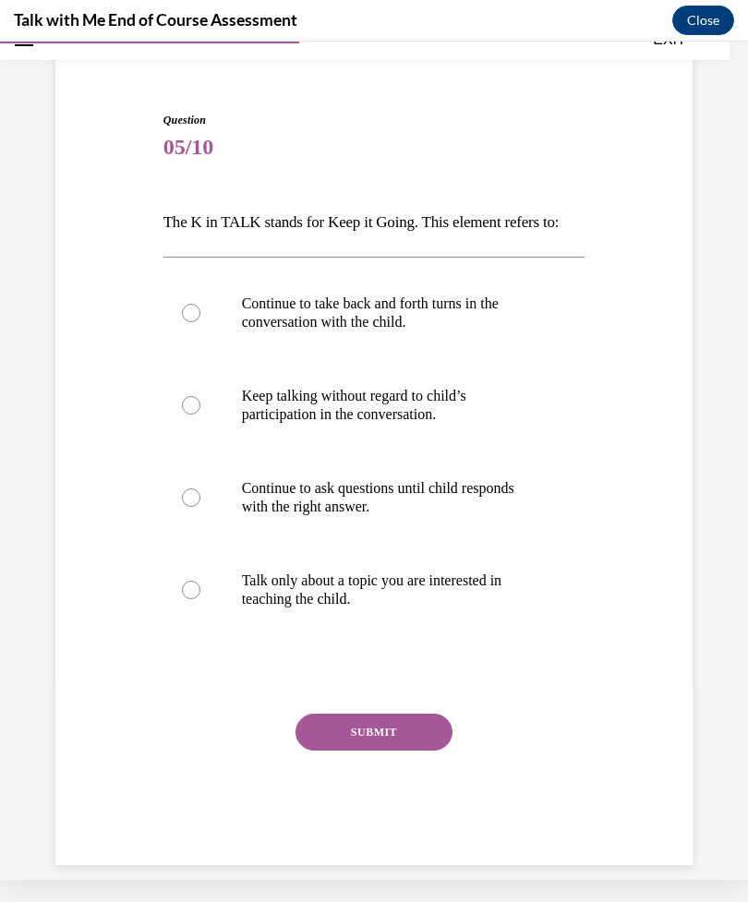
click at [399, 290] on label "Continue to take back and forth turns in the conversation with the child." at bounding box center [374, 313] width 422 height 92
click at [200, 304] on input "Continue to take back and forth turns in the conversation with the child." at bounding box center [191, 313] width 18 height 18
radio input "true"
click at [402, 730] on button "SUBMIT" at bounding box center [374, 732] width 157 height 37
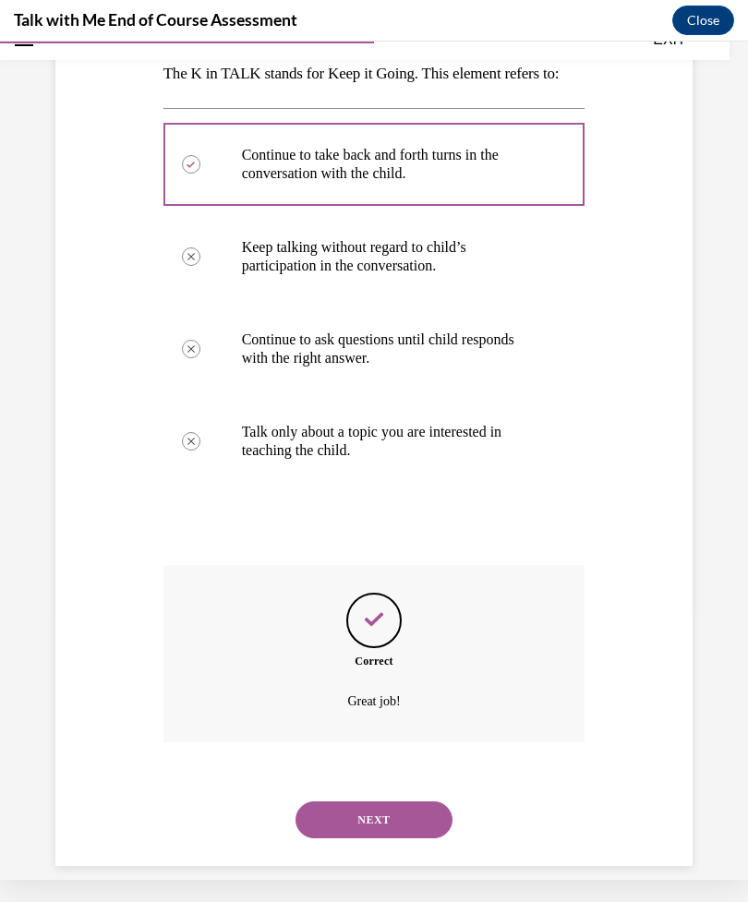
click at [347, 815] on button "NEXT" at bounding box center [374, 820] width 157 height 37
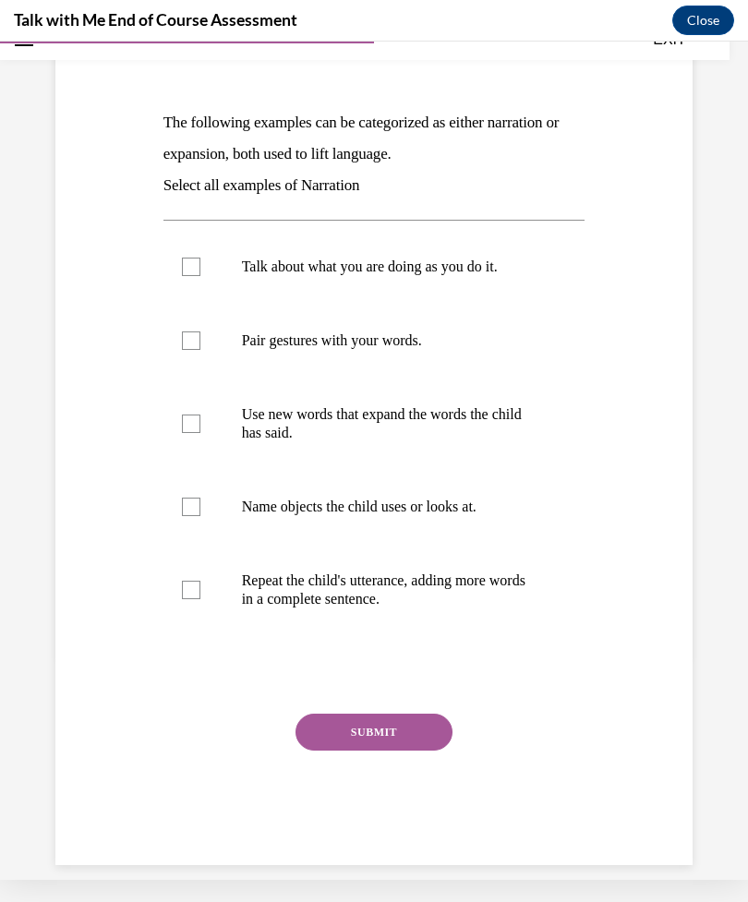
scroll to position [0, 0]
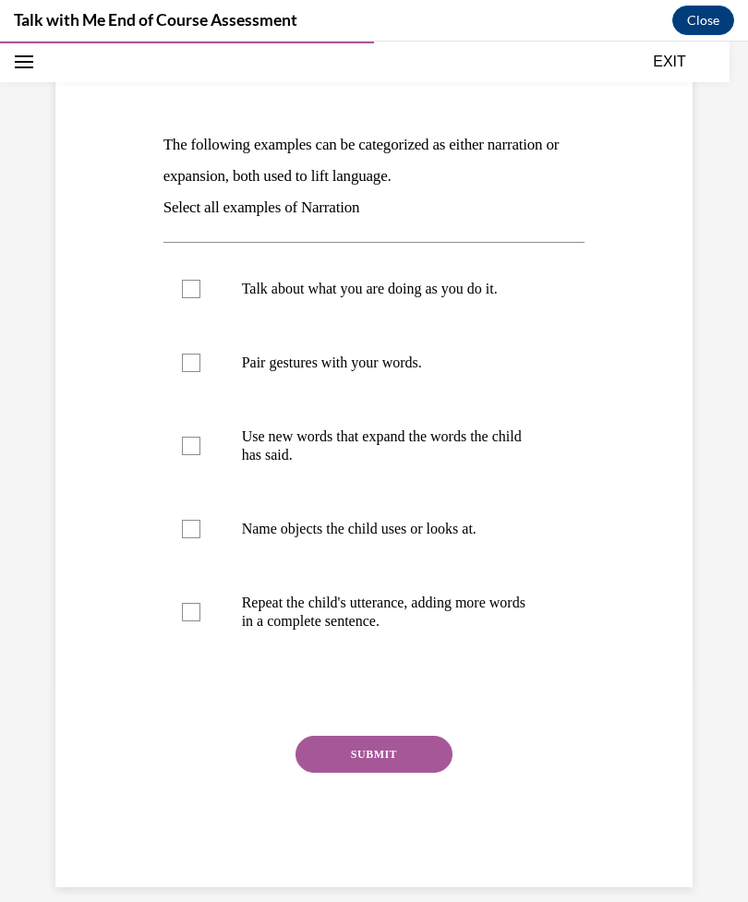
click at [212, 290] on label "Talk about what you are doing as you do it." at bounding box center [374, 289] width 422 height 74
click at [200, 290] on input "Talk about what you are doing as you do it." at bounding box center [191, 289] width 18 height 18
checkbox input "true"
click at [199, 365] on div at bounding box center [191, 363] width 18 height 18
click at [199, 365] on input "Pair gestures with your words." at bounding box center [191, 363] width 18 height 18
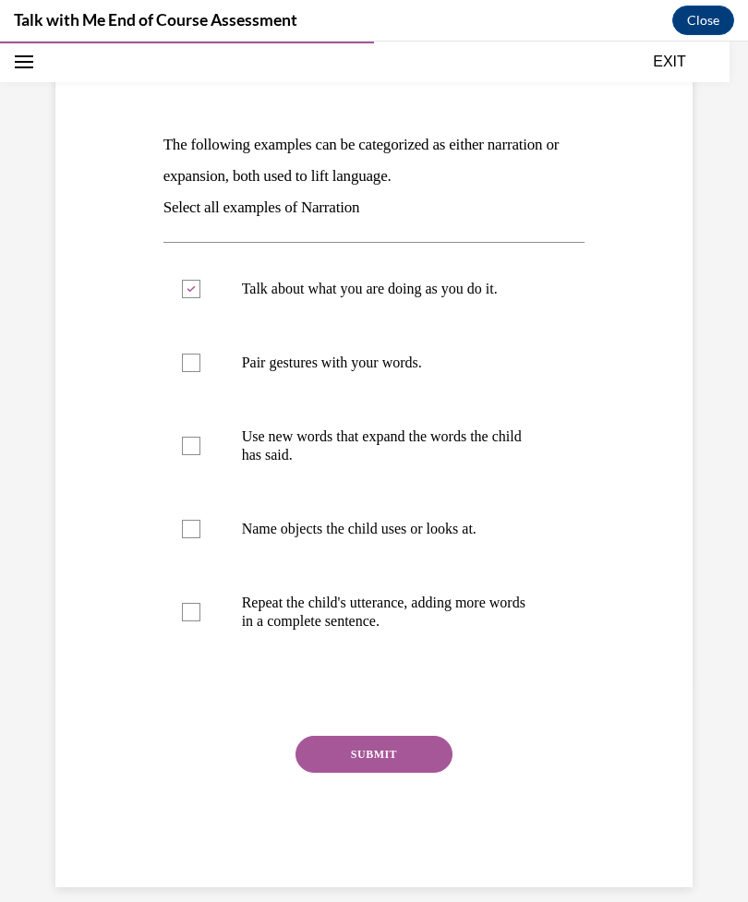
checkbox input "true"
click at [344, 526] on p "Name objects the child uses or looks at." at bounding box center [390, 529] width 297 height 18
click at [200, 526] on input "Name objects the child uses or looks at." at bounding box center [191, 529] width 18 height 18
checkbox input "true"
click at [388, 767] on button "SUBMIT" at bounding box center [374, 754] width 157 height 37
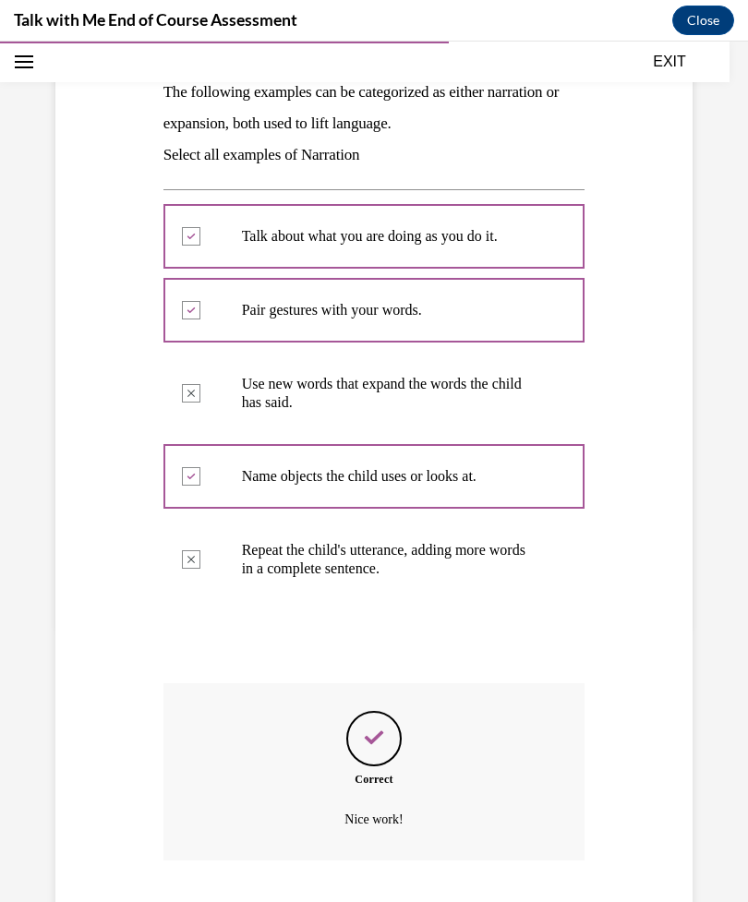
scroll to position [371, 0]
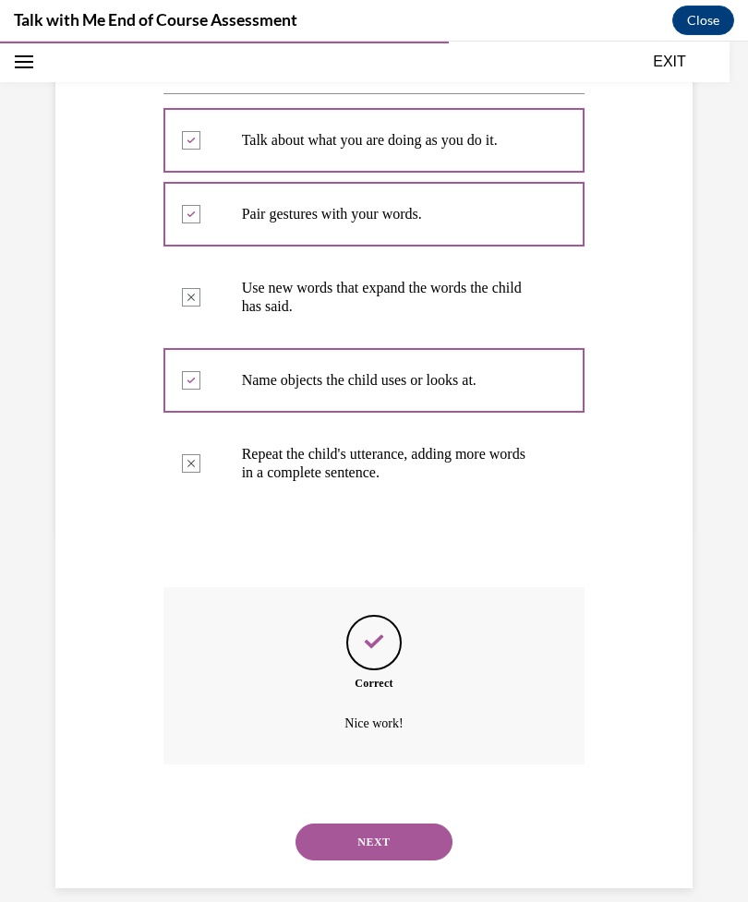
click at [399, 824] on button "NEXT" at bounding box center [374, 842] width 157 height 37
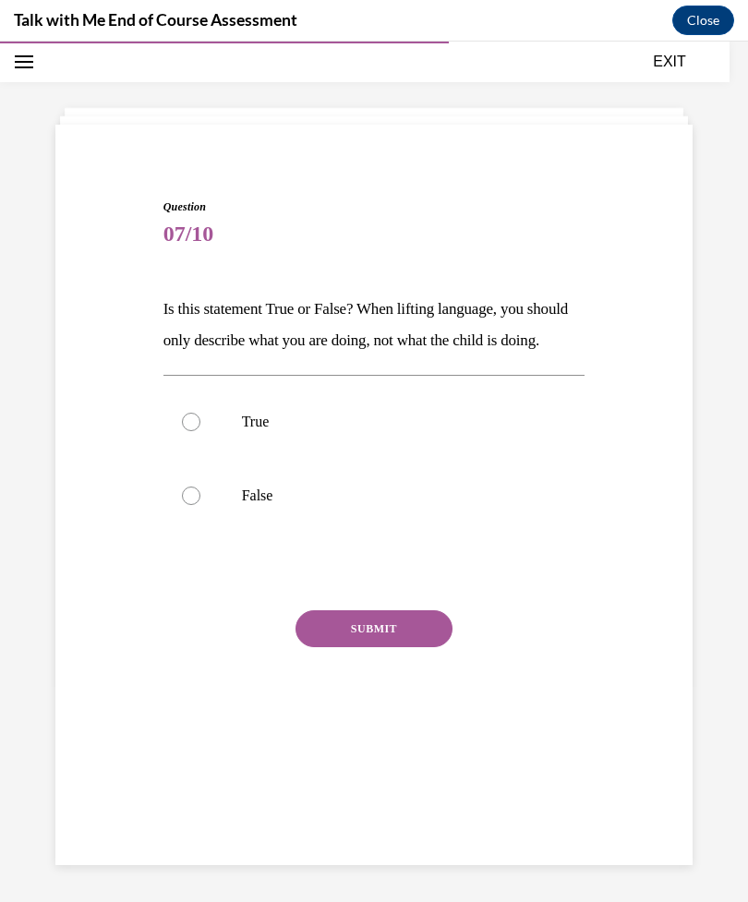
scroll to position [58, 0]
click at [287, 511] on label "False" at bounding box center [374, 496] width 422 height 74
click at [200, 505] on input "False" at bounding box center [191, 496] width 18 height 18
radio input "true"
click at [410, 647] on button "SUBMIT" at bounding box center [374, 628] width 157 height 37
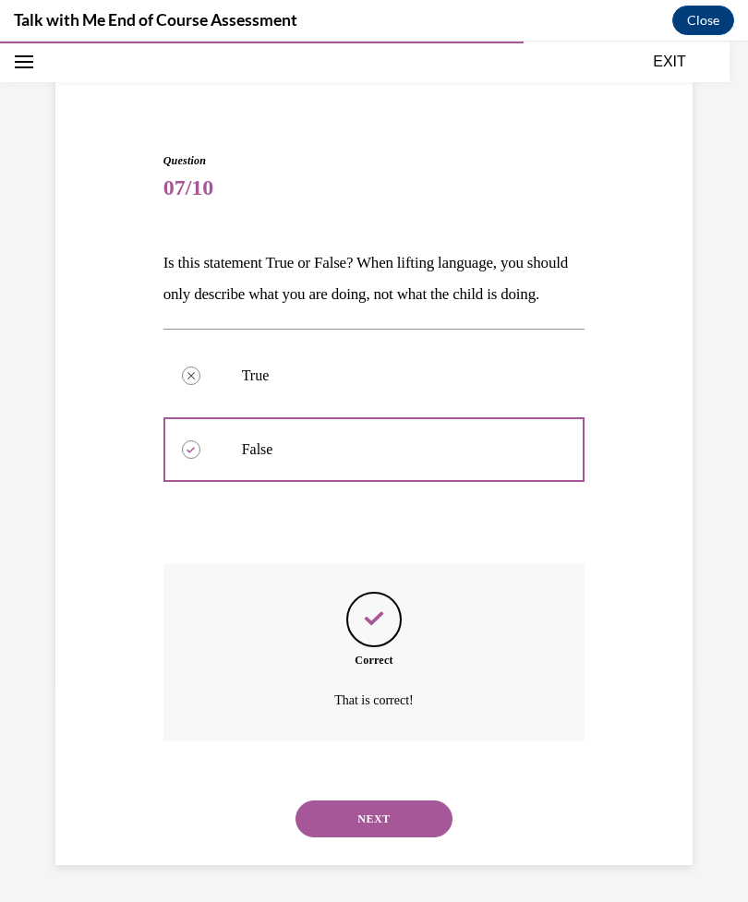
click at [372, 836] on button "NEXT" at bounding box center [374, 819] width 157 height 37
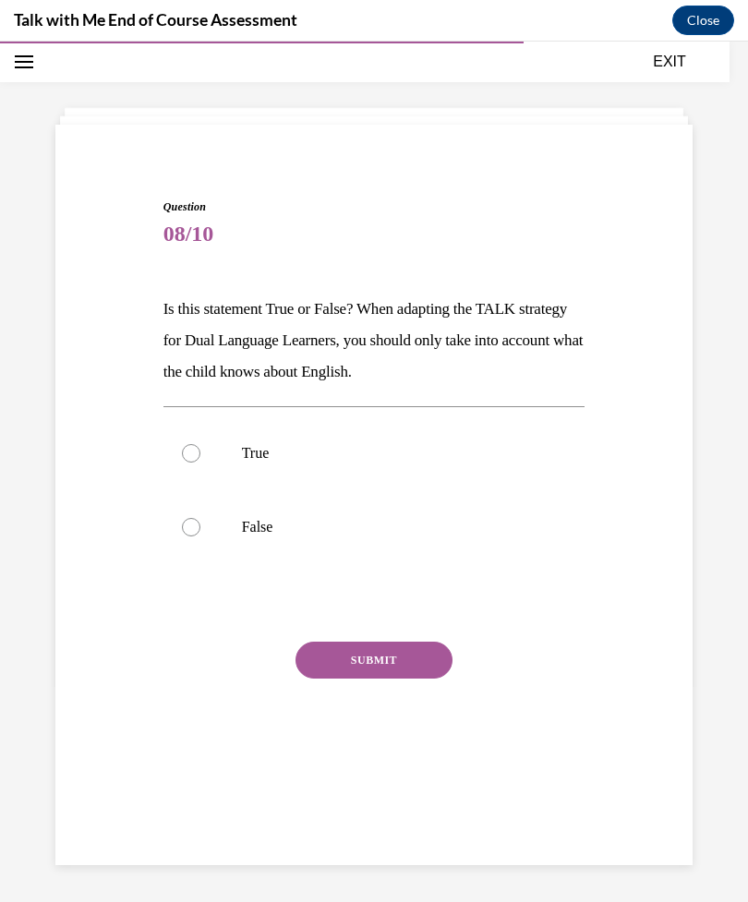
click at [272, 509] on label "False" at bounding box center [374, 527] width 422 height 74
click at [200, 518] on input "False" at bounding box center [191, 527] width 18 height 18
radio input "true"
click at [379, 659] on button "SUBMIT" at bounding box center [374, 660] width 157 height 37
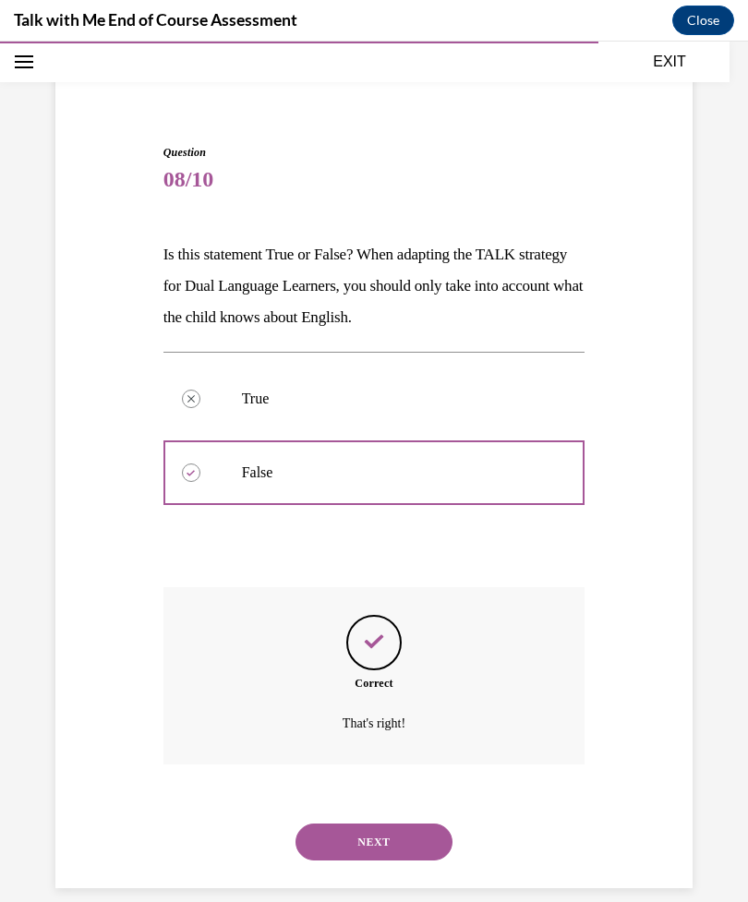
click at [359, 825] on button "NEXT" at bounding box center [374, 842] width 157 height 37
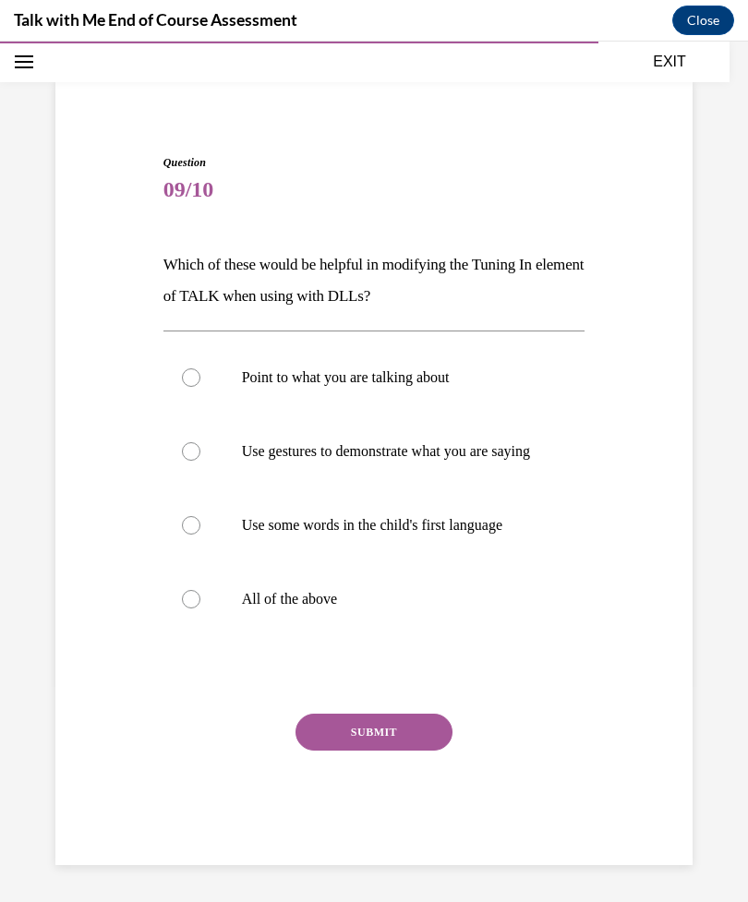
scroll to position [99, 0]
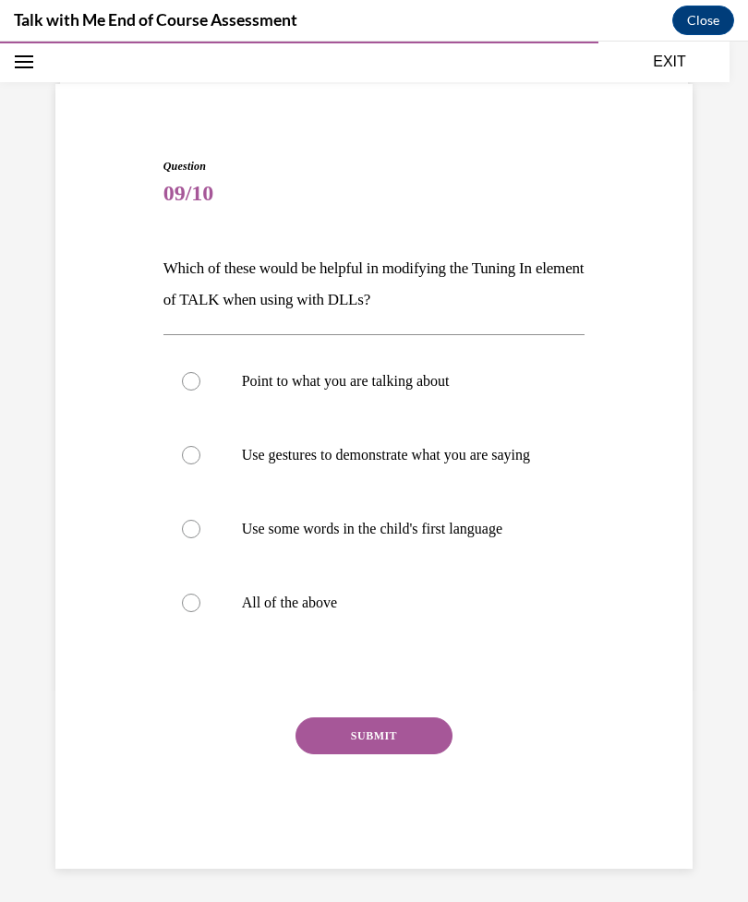
click at [353, 635] on label "All of the above" at bounding box center [374, 603] width 422 height 74
click at [200, 612] on input "All of the above" at bounding box center [191, 603] width 18 height 18
radio input "true"
click at [356, 785] on div "SUBMIT" at bounding box center [374, 764] width 422 height 92
click at [355, 754] on button "SUBMIT" at bounding box center [374, 736] width 157 height 37
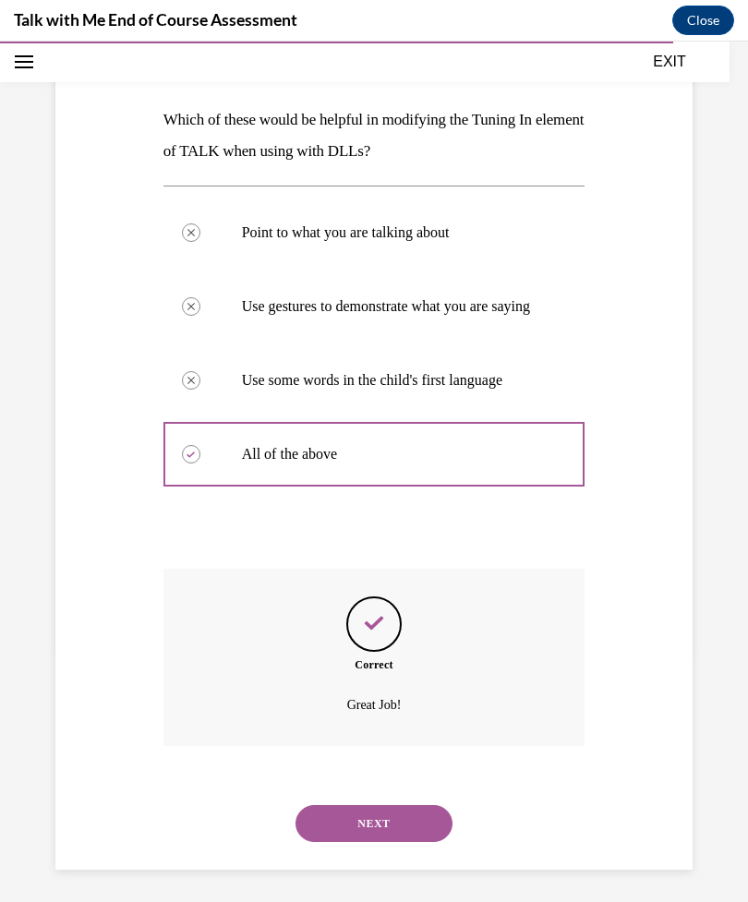
click at [355, 830] on button "NEXT" at bounding box center [374, 823] width 157 height 37
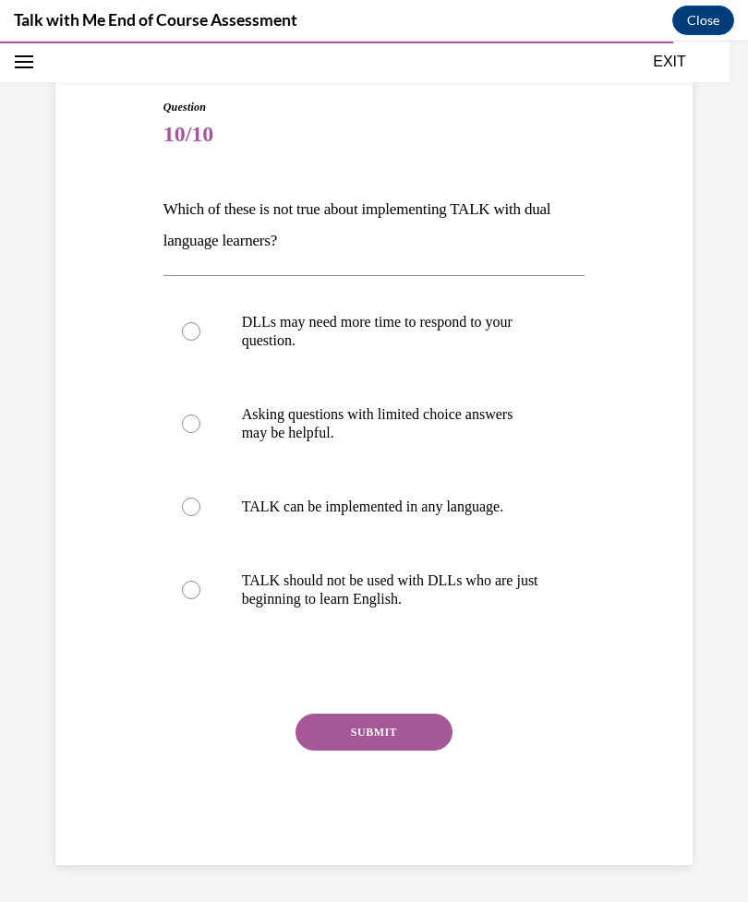
scroll to position [136, 0]
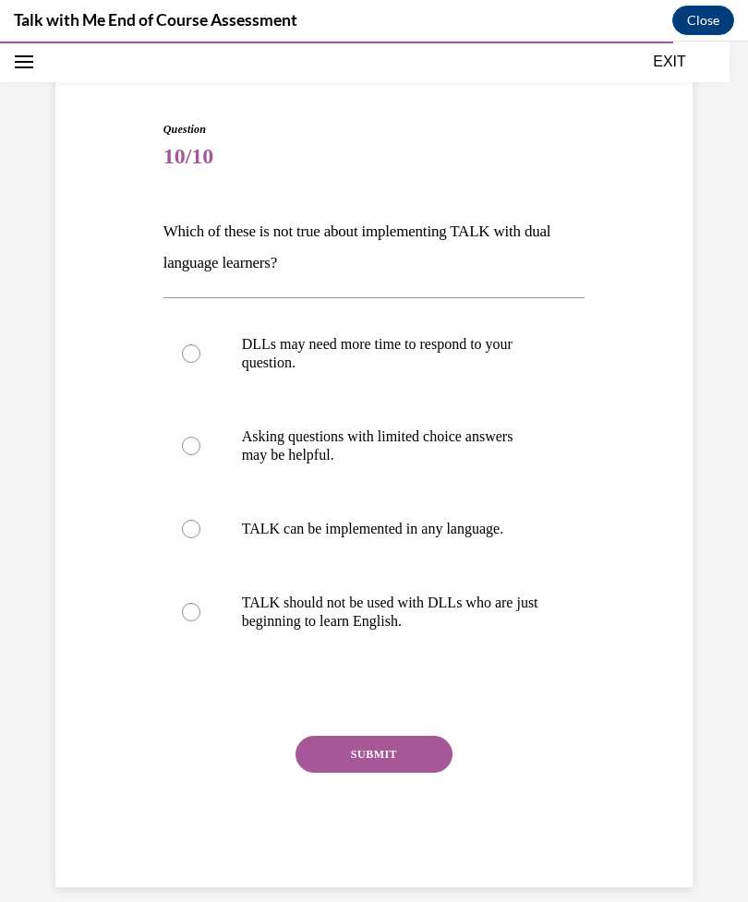
click at [298, 330] on label "DLLs may need more time to respond to your question." at bounding box center [374, 354] width 422 height 92
click at [200, 344] on input "DLLs may need more time to respond to your question." at bounding box center [191, 353] width 18 height 18
radio input "true"
click at [375, 765] on button "SUBMIT" at bounding box center [374, 754] width 157 height 37
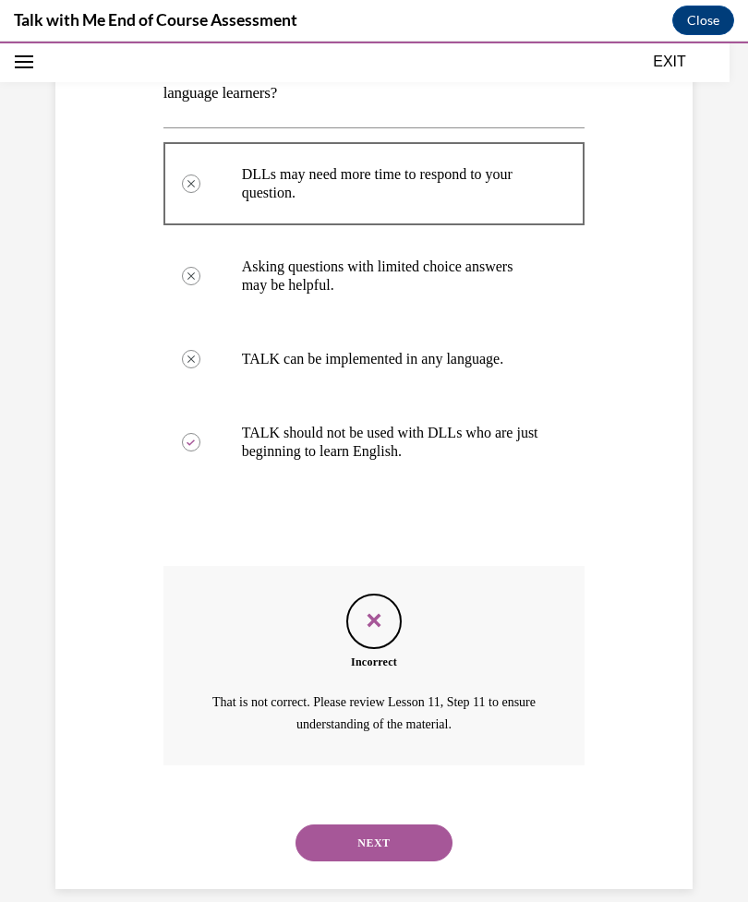
scroll to position [306, 0]
click at [369, 825] on button "NEXT" at bounding box center [374, 843] width 157 height 37
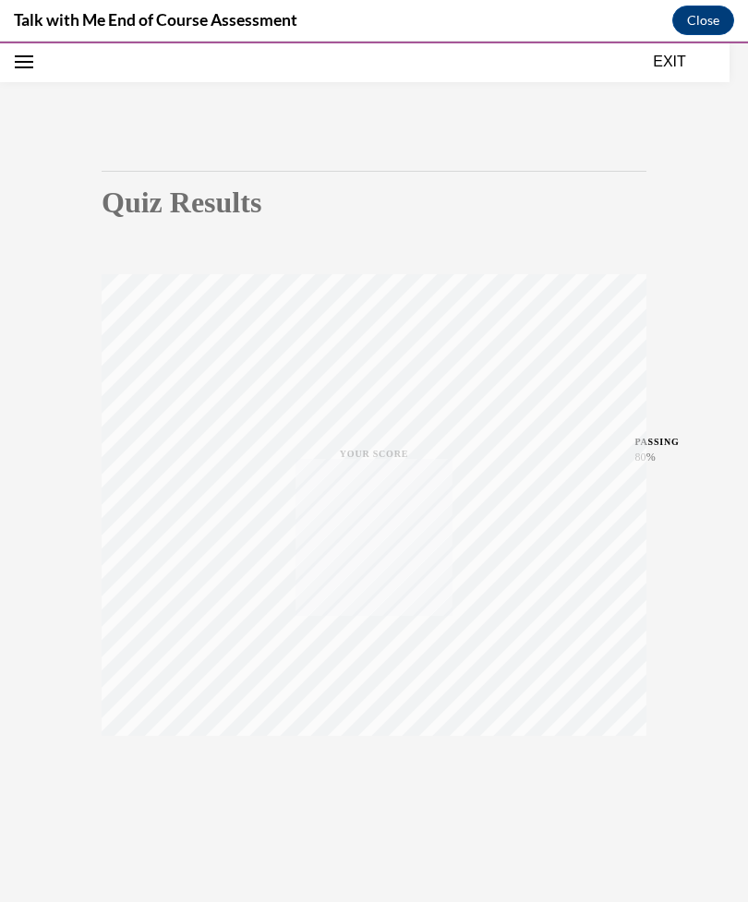
scroll to position [86, 0]
click at [662, 47] on div "EXIT" at bounding box center [365, 62] width 730 height 41
click at [677, 64] on button "EXIT" at bounding box center [669, 62] width 111 height 22
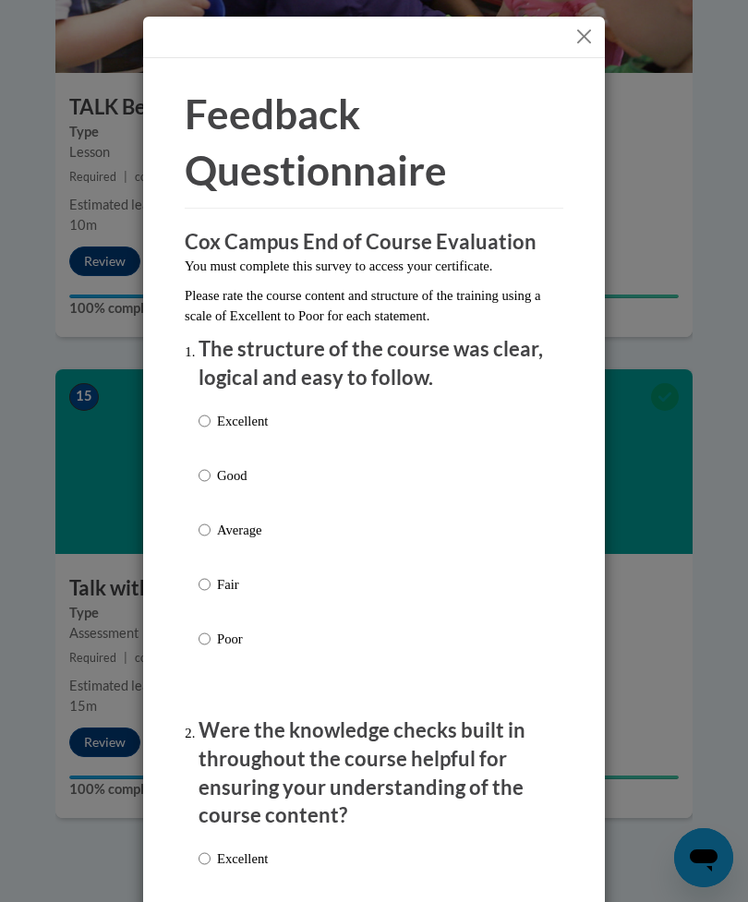
click at [371, 435] on div "Excellent Good Average Fair Poor" at bounding box center [374, 552] width 351 height 301
click at [243, 530] on p "Average" at bounding box center [242, 530] width 51 height 20
click at [211, 530] on input "Average" at bounding box center [205, 530] width 12 height 20
radio input "true"
